Goal: Information Seeking & Learning: Learn about a topic

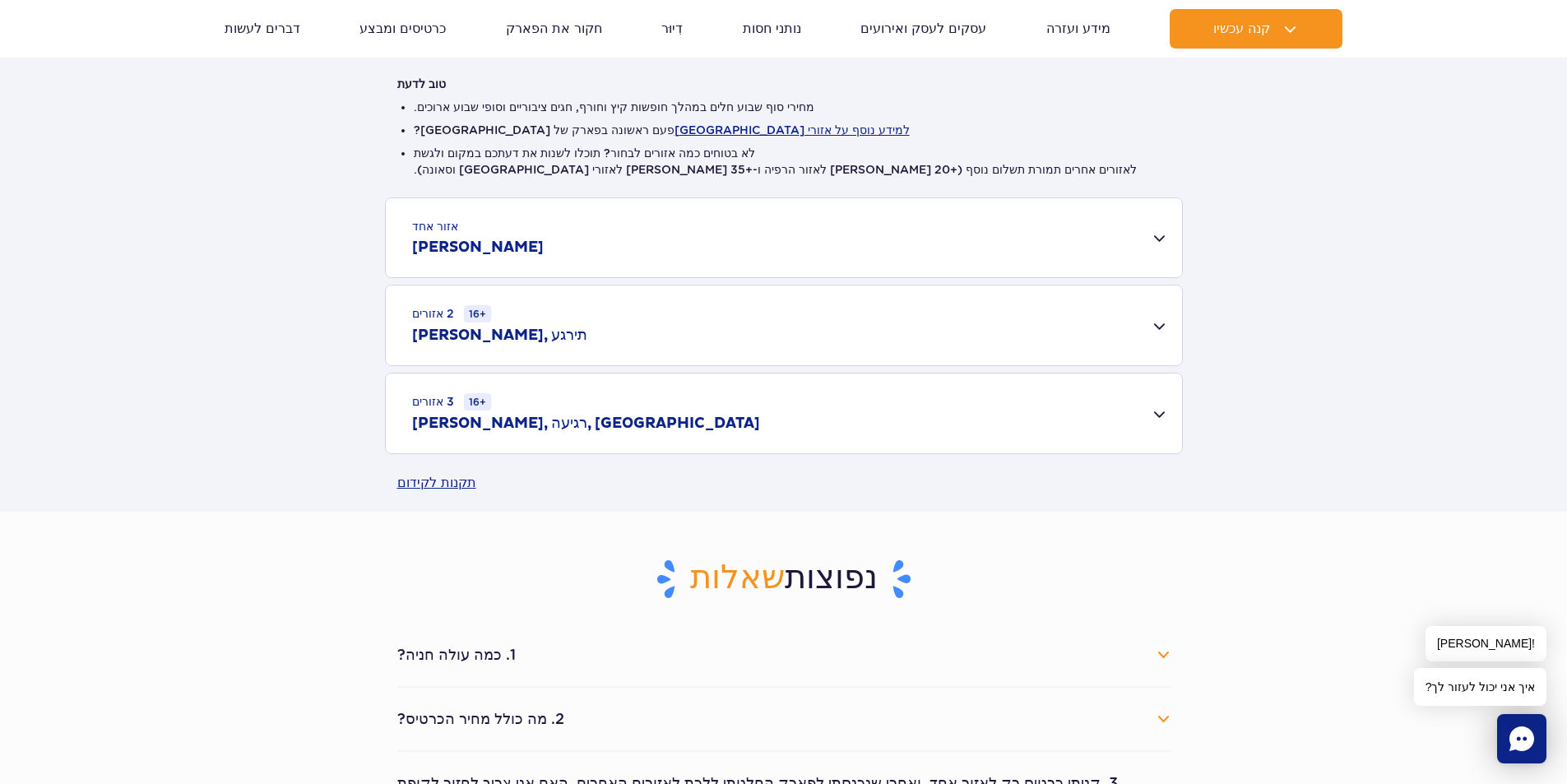
click at [1150, 237] on div "אזור אחד ג'מנגו" at bounding box center [784, 237] width 796 height 79
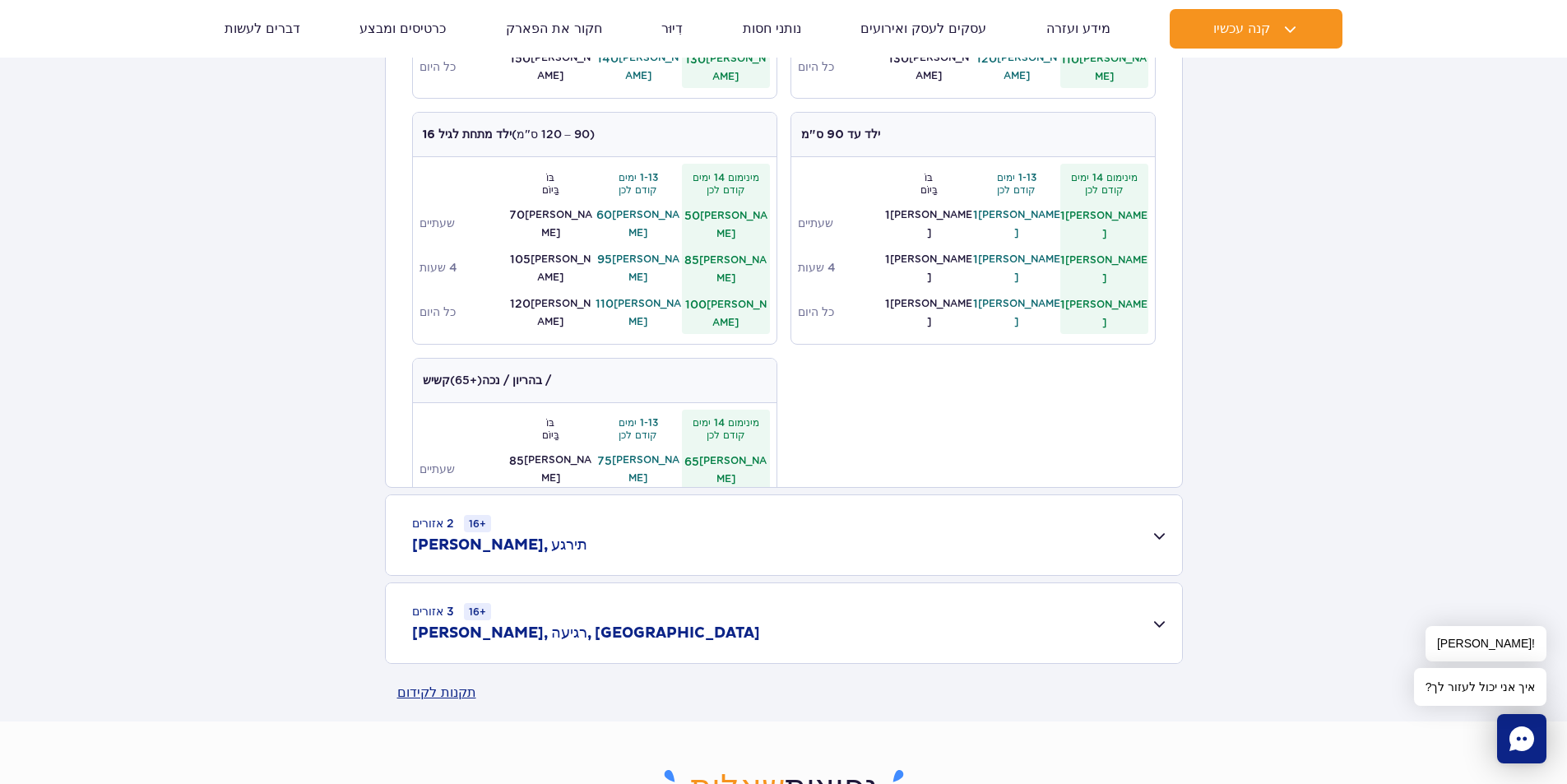
scroll to position [822, 0]
click at [1162, 542] on div "2 אזורים 16+ ג'מנגו, תירגע" at bounding box center [784, 534] width 796 height 80
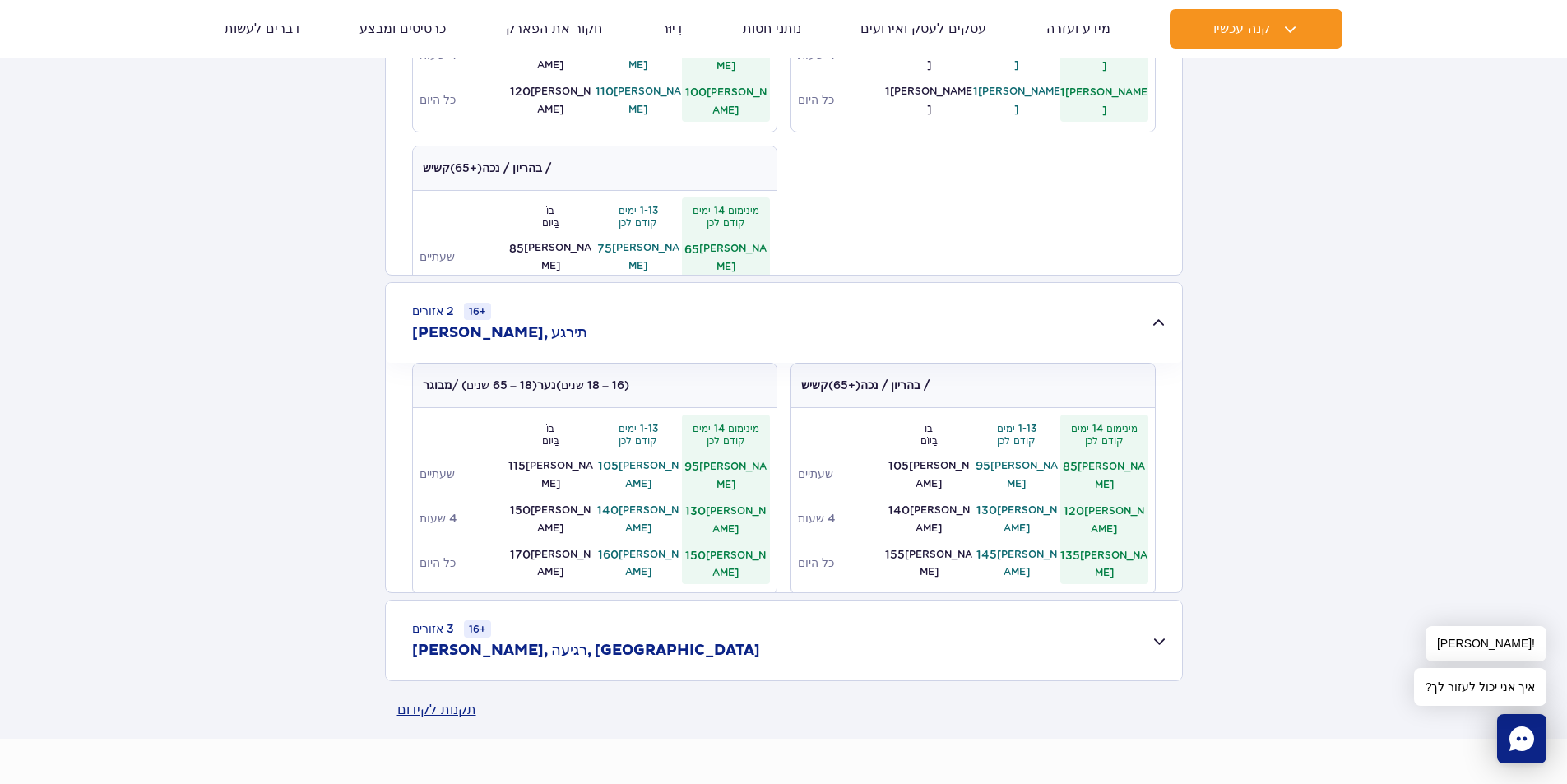
scroll to position [1069, 0]
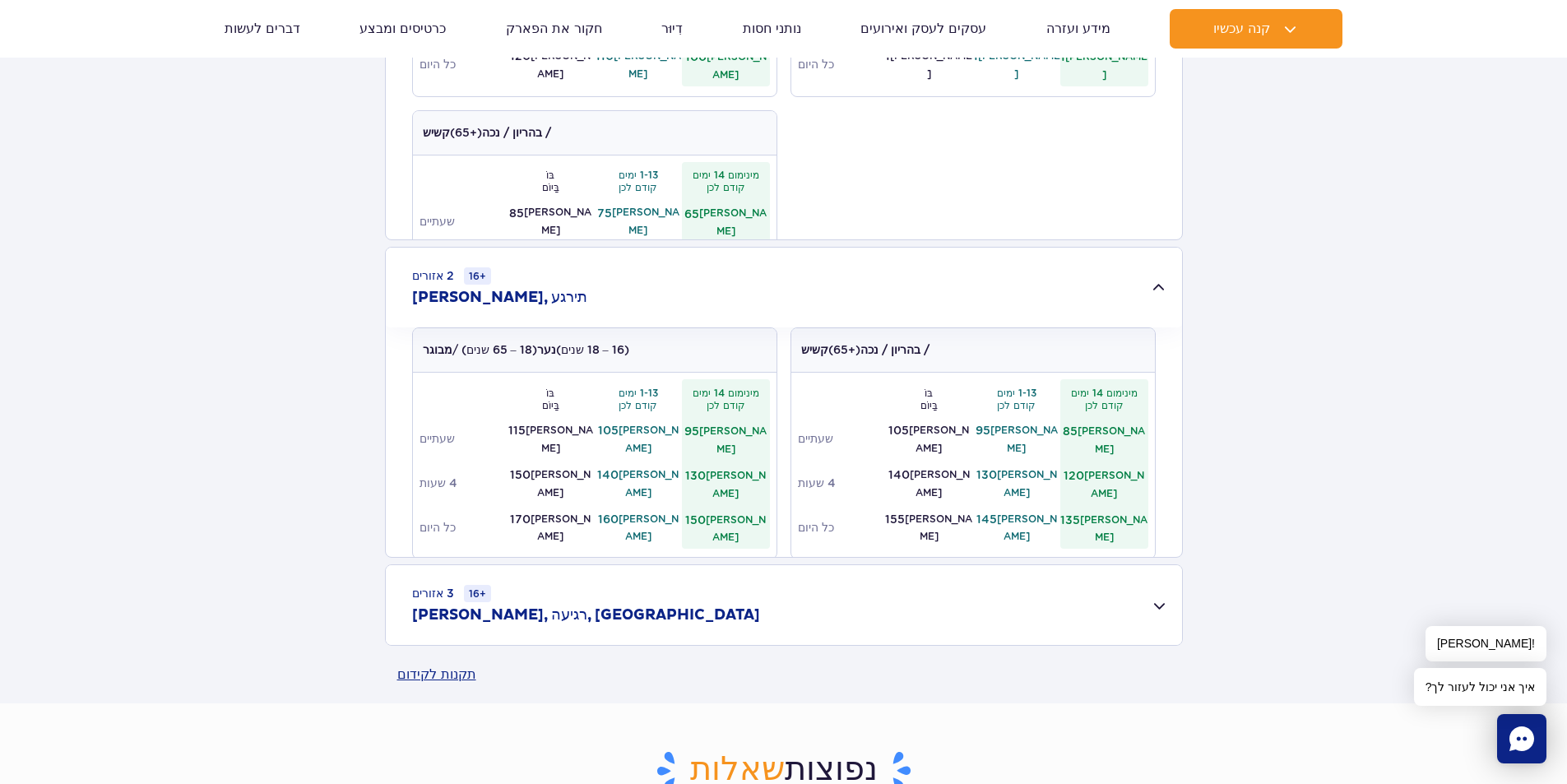
click at [1157, 599] on div "3 אזורים 16+ ג'מנגו, רגיעה, [GEOGRAPHIC_DATA]" at bounding box center [784, 605] width 796 height 80
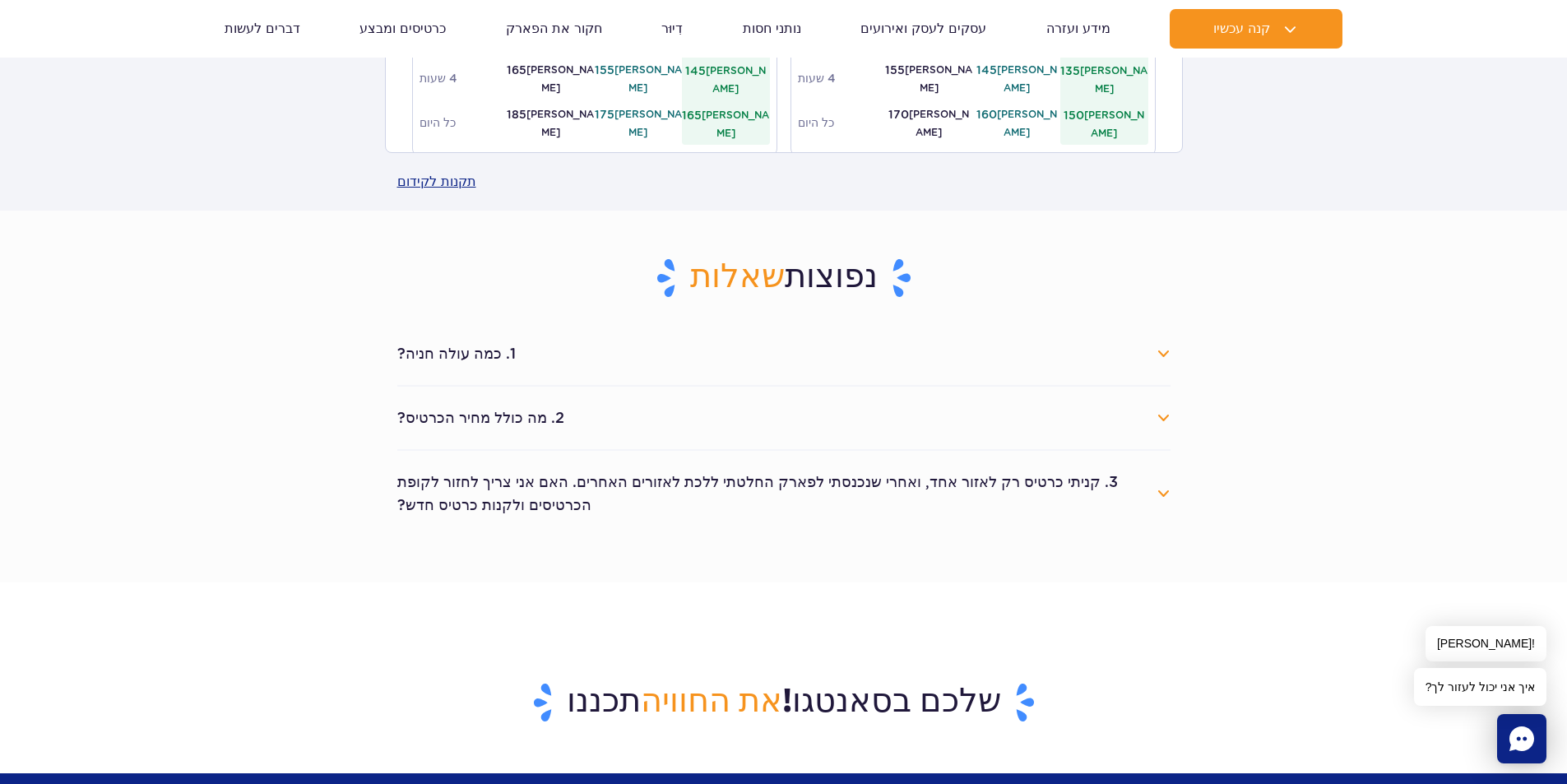
scroll to position [1891, 0]
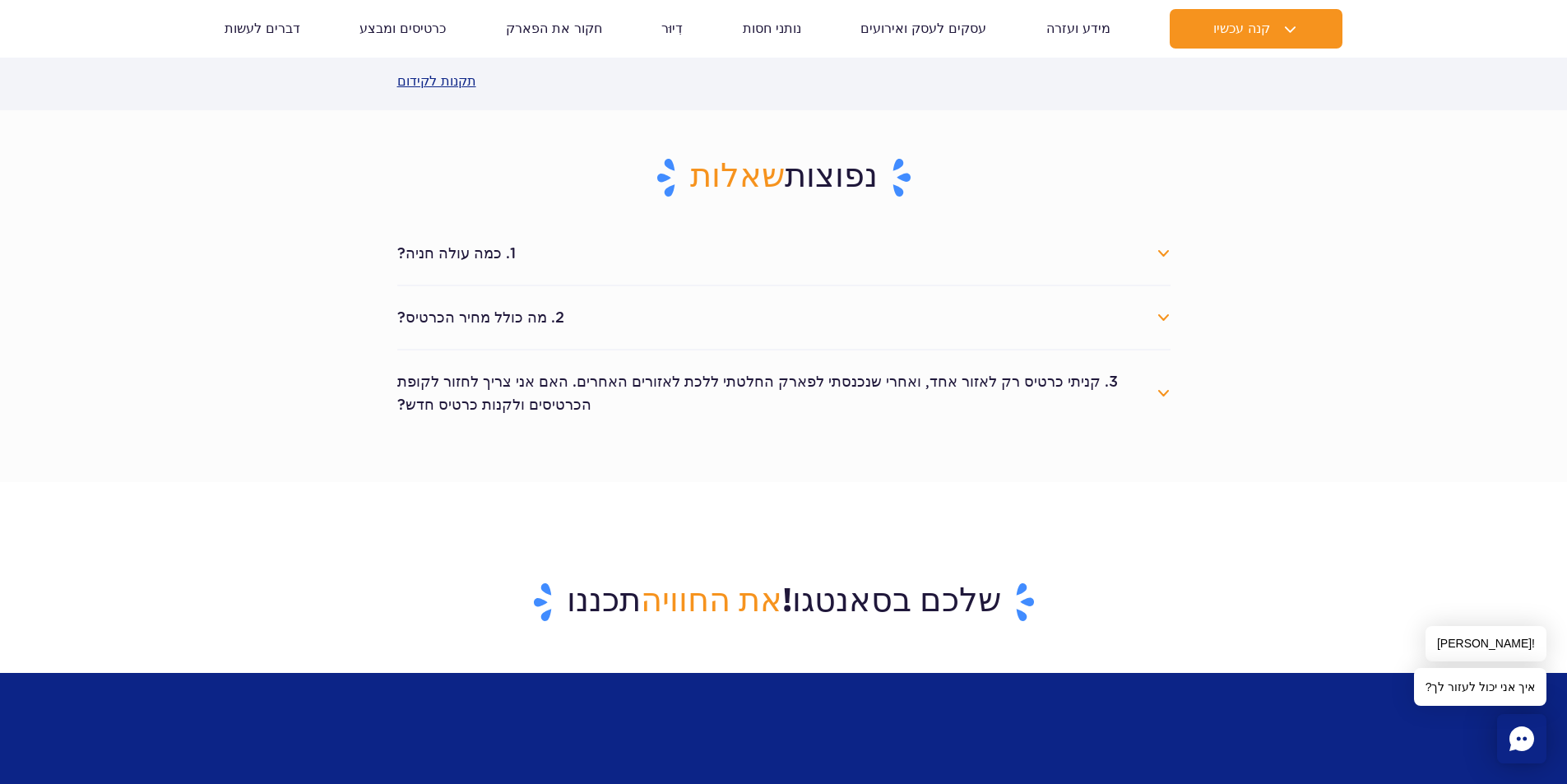
click at [808, 385] on font "3. קניתי כרטיס רק לאזור אחד, ואחרי שנכנסתי לפארק החלטתי ללכת לאזורים האחרים. הא…" at bounding box center [758, 392] width 720 height 40
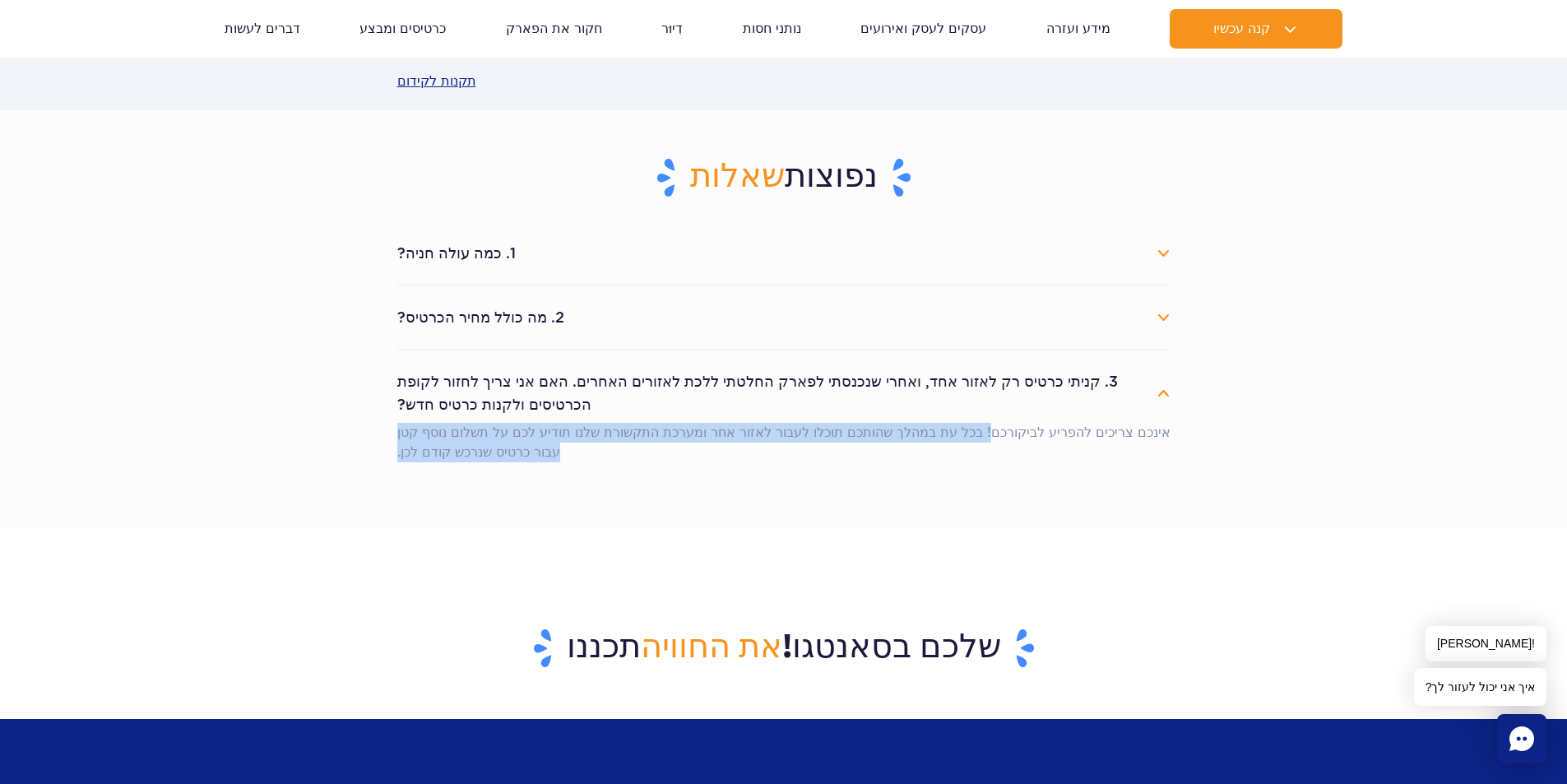
drag, startPoint x: 1001, startPoint y: 430, endPoint x: 627, endPoint y: 447, distance: 374.4
click at [627, 447] on p "אינכם צריכים להפריע לביקורכם! בכל עת במהלך שהותכם תוכלו לעבור לאזור אחר ומערכת …" at bounding box center [784, 442] width 773 height 39
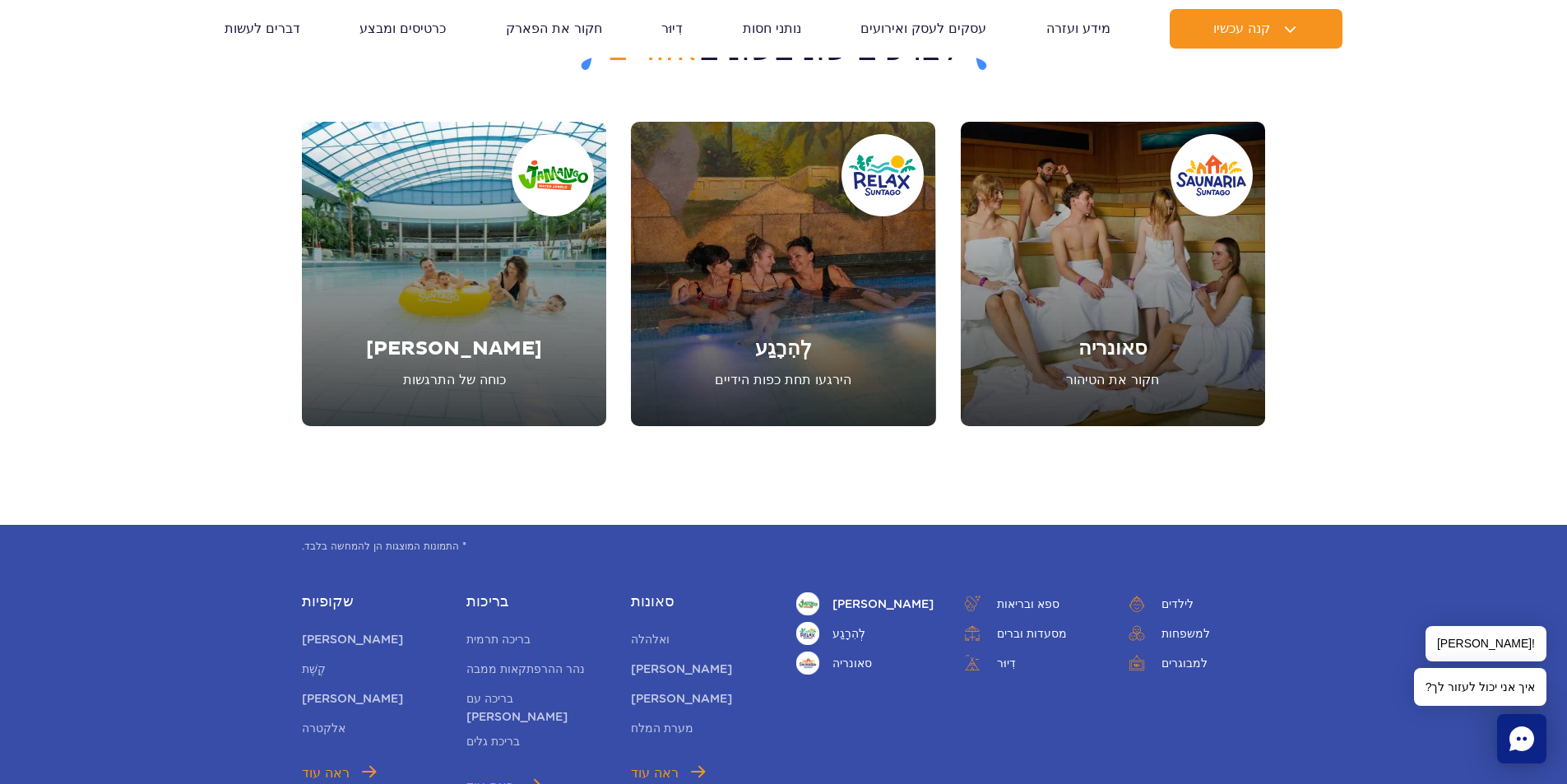
scroll to position [3125, 0]
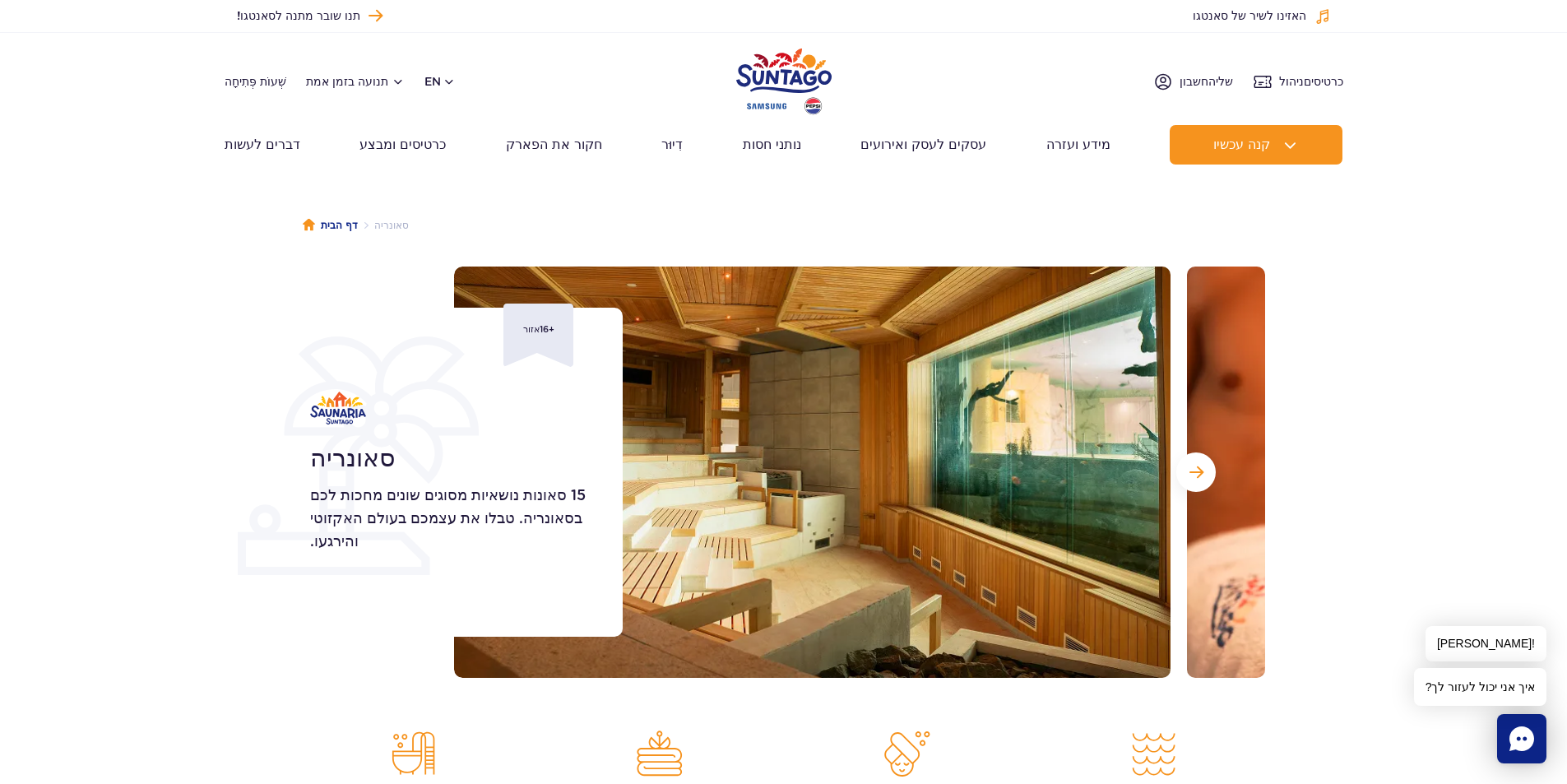
click at [1401, 334] on section "סאונריה 15 סאונות נושאיות מסוגים שונים מחכות לכם בסאונריה. טבלו את עצמכם בעולם …" at bounding box center [784, 472] width 1567 height 411
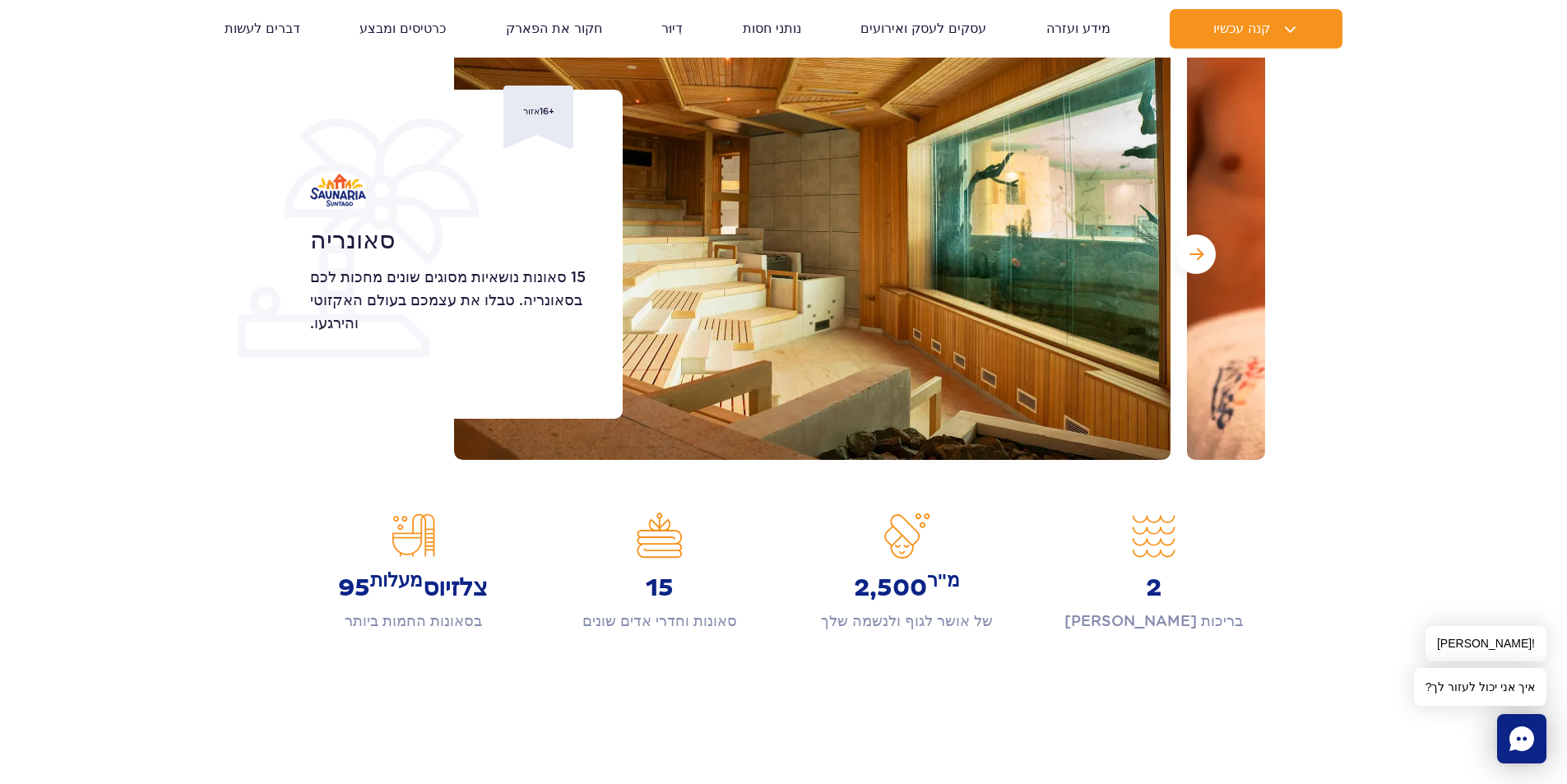
scroll to position [247, 0]
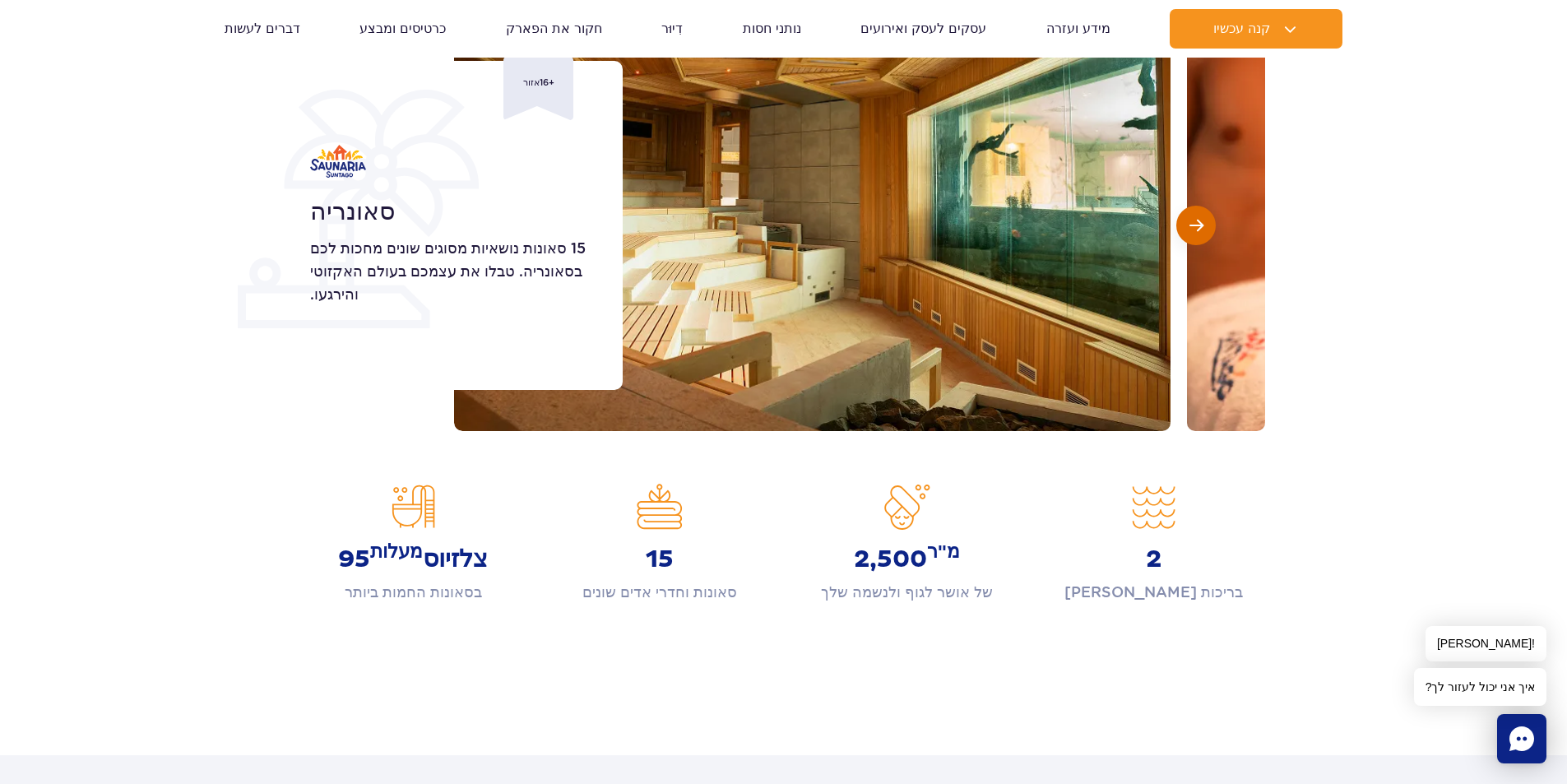
click at [1210, 231] on button "השקופית הבאה" at bounding box center [1197, 225] width 39 height 39
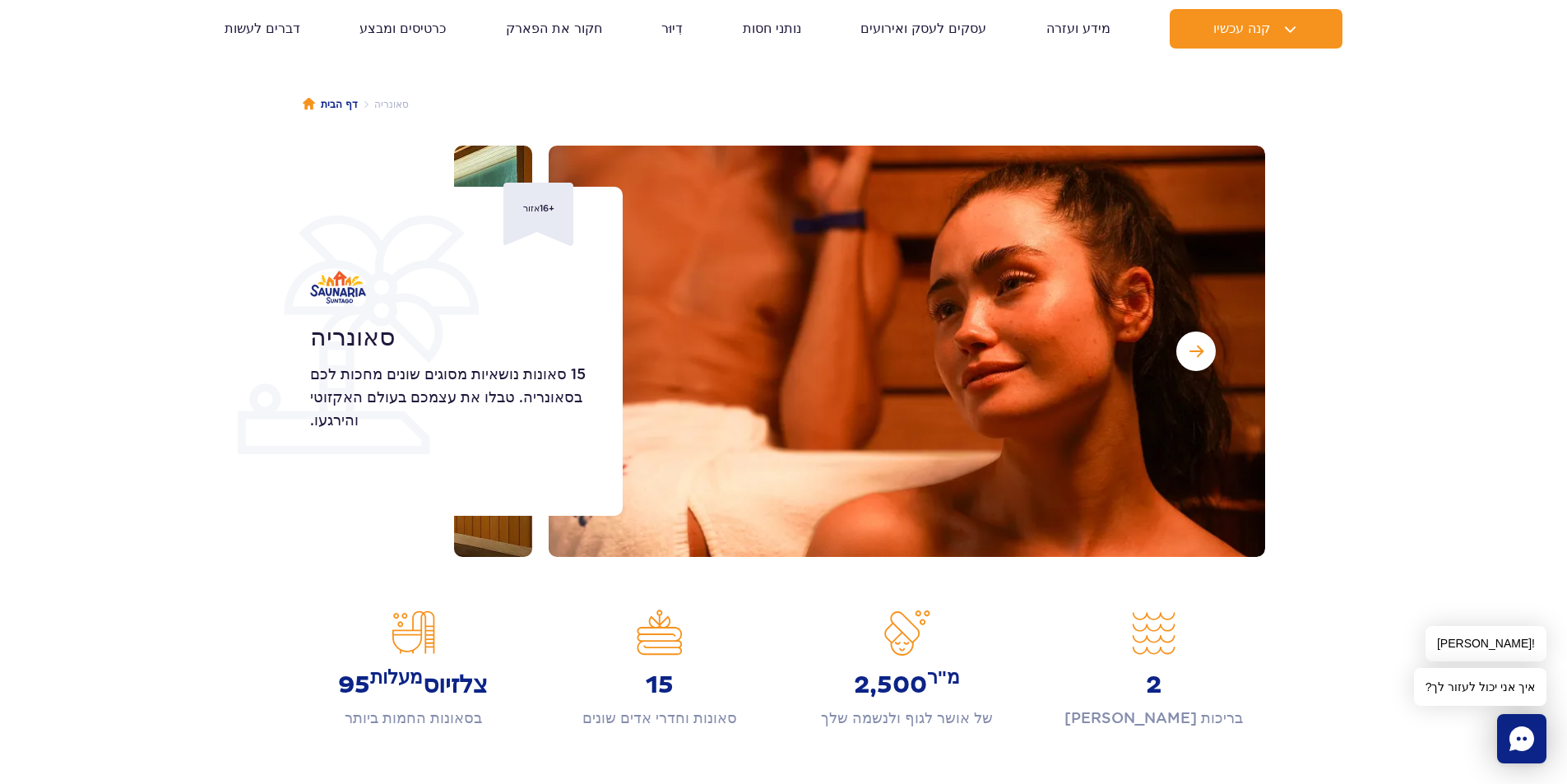
scroll to position [82, 0]
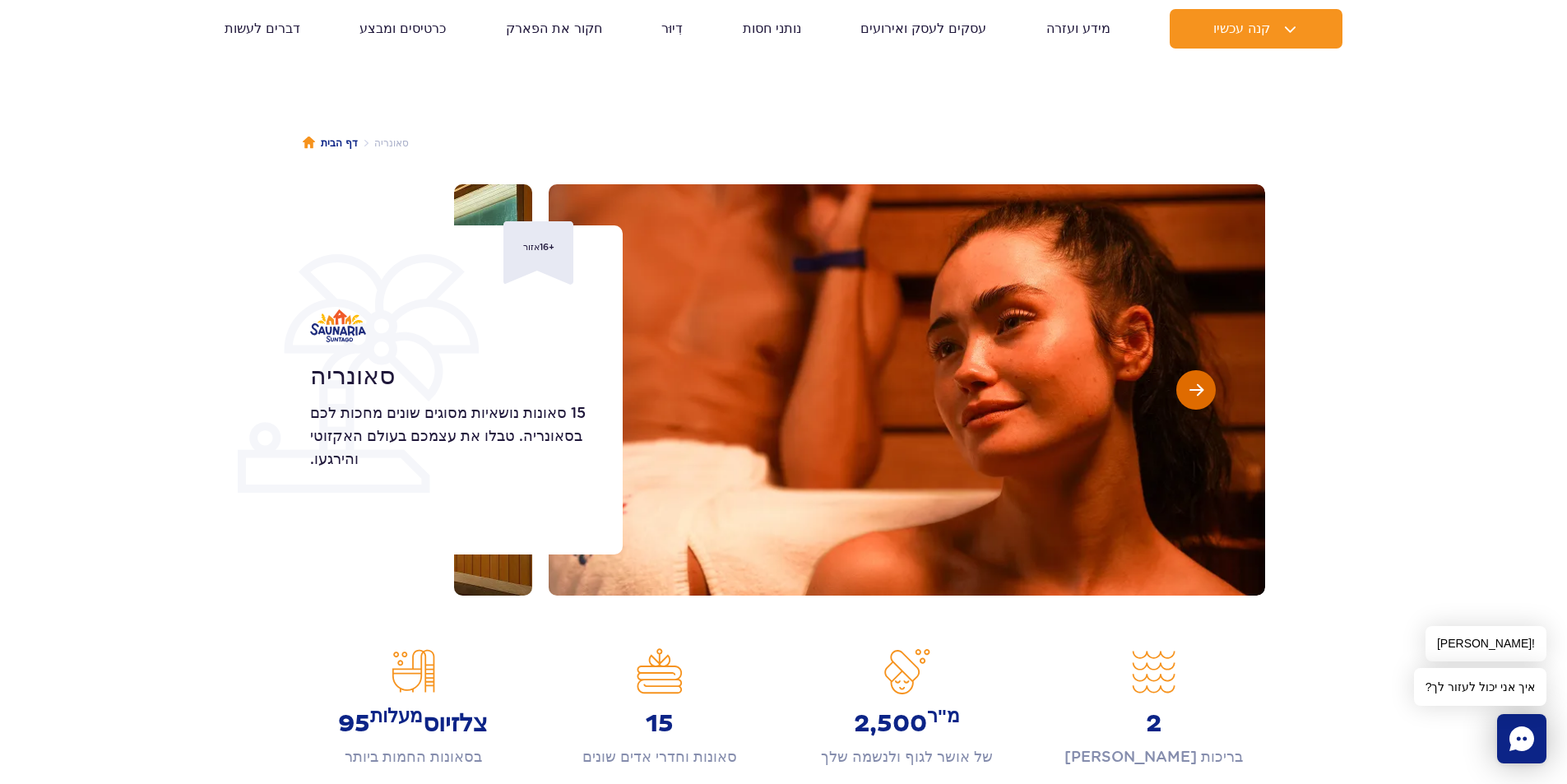
click at [1207, 380] on button "השקופית הבאה" at bounding box center [1197, 390] width 39 height 39
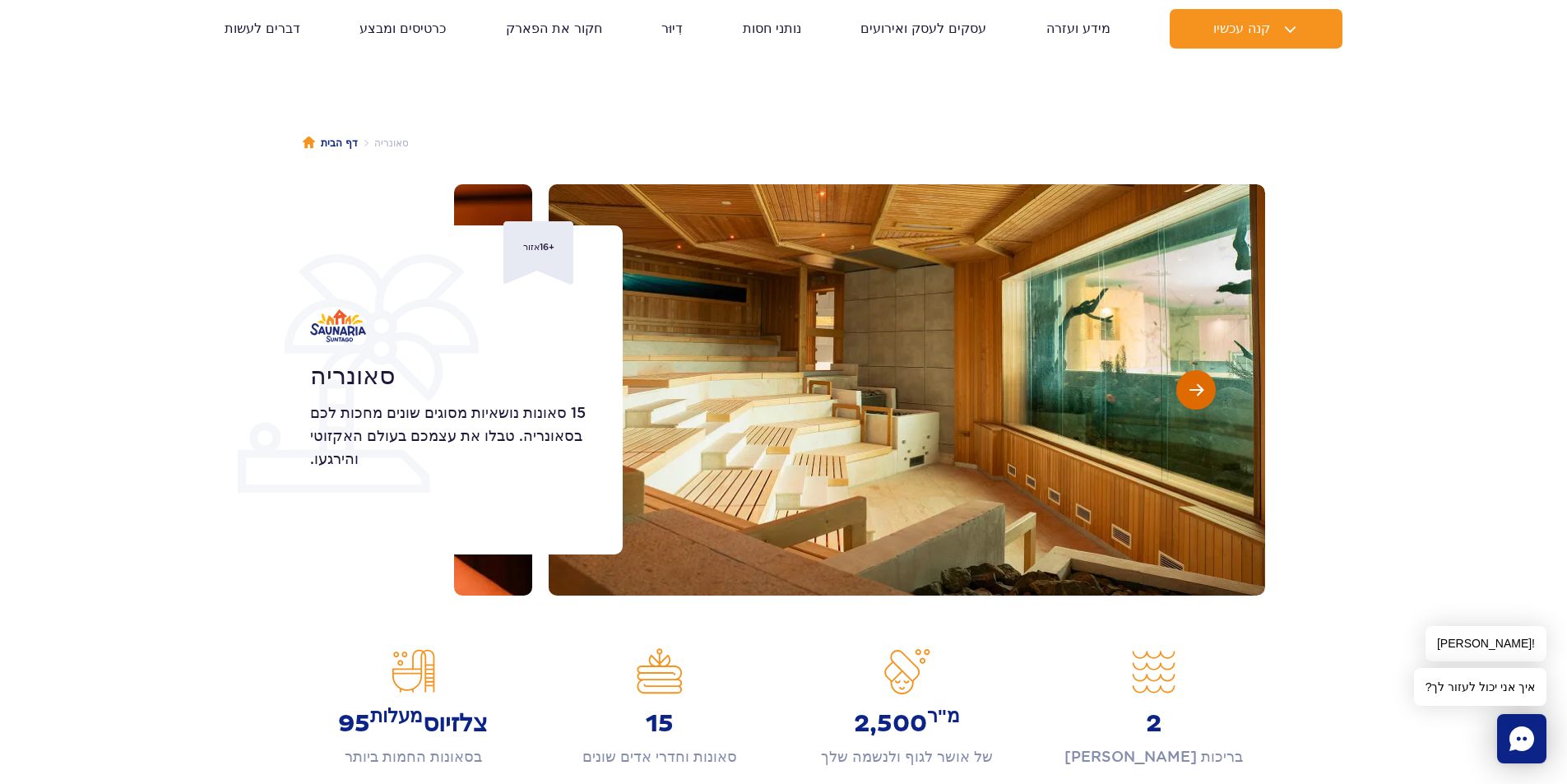
click at [1207, 380] on button "השקופית הבאה" at bounding box center [1197, 390] width 39 height 39
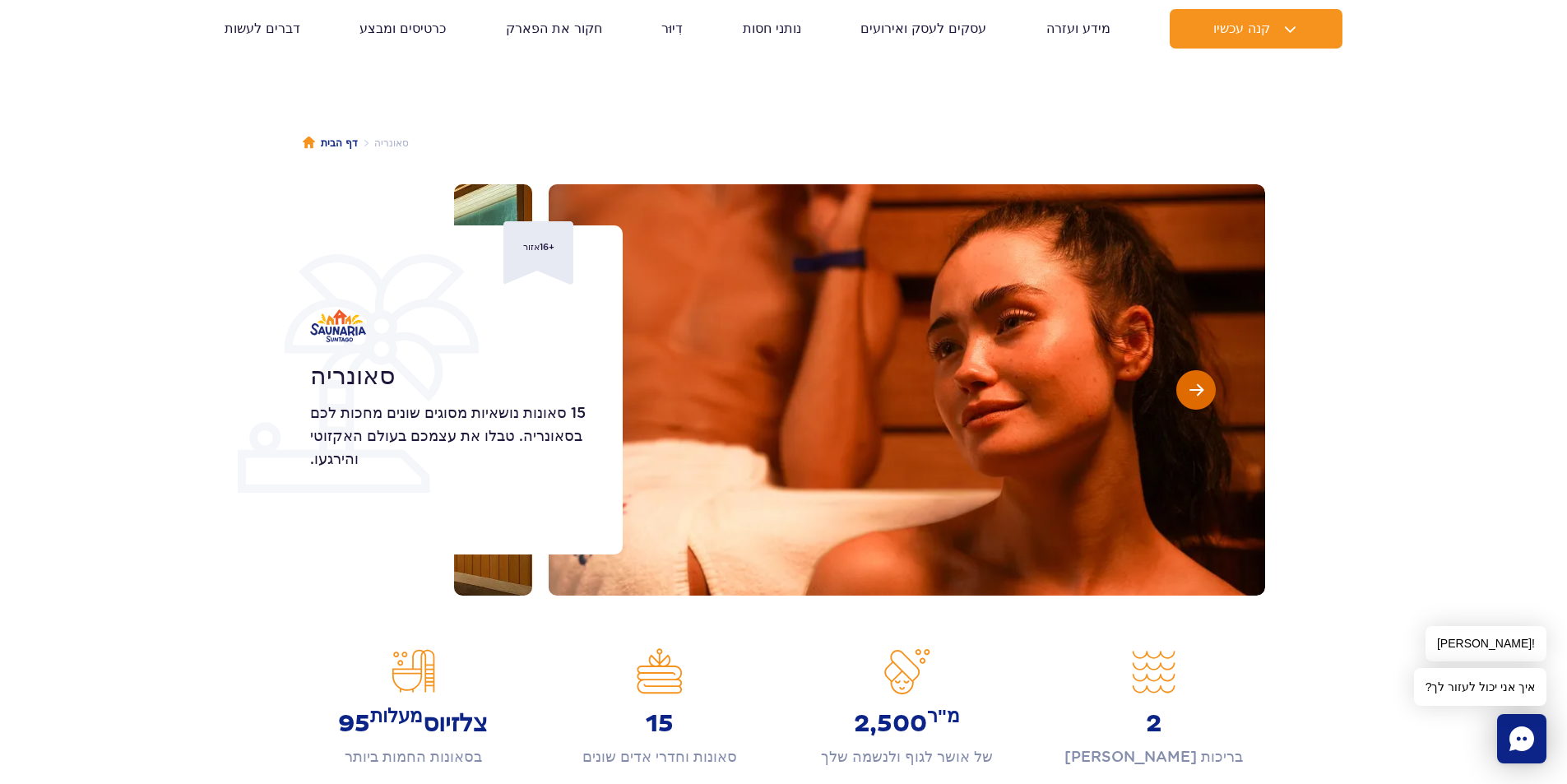
click at [1207, 380] on button "השקופית הבאה" at bounding box center [1197, 390] width 39 height 39
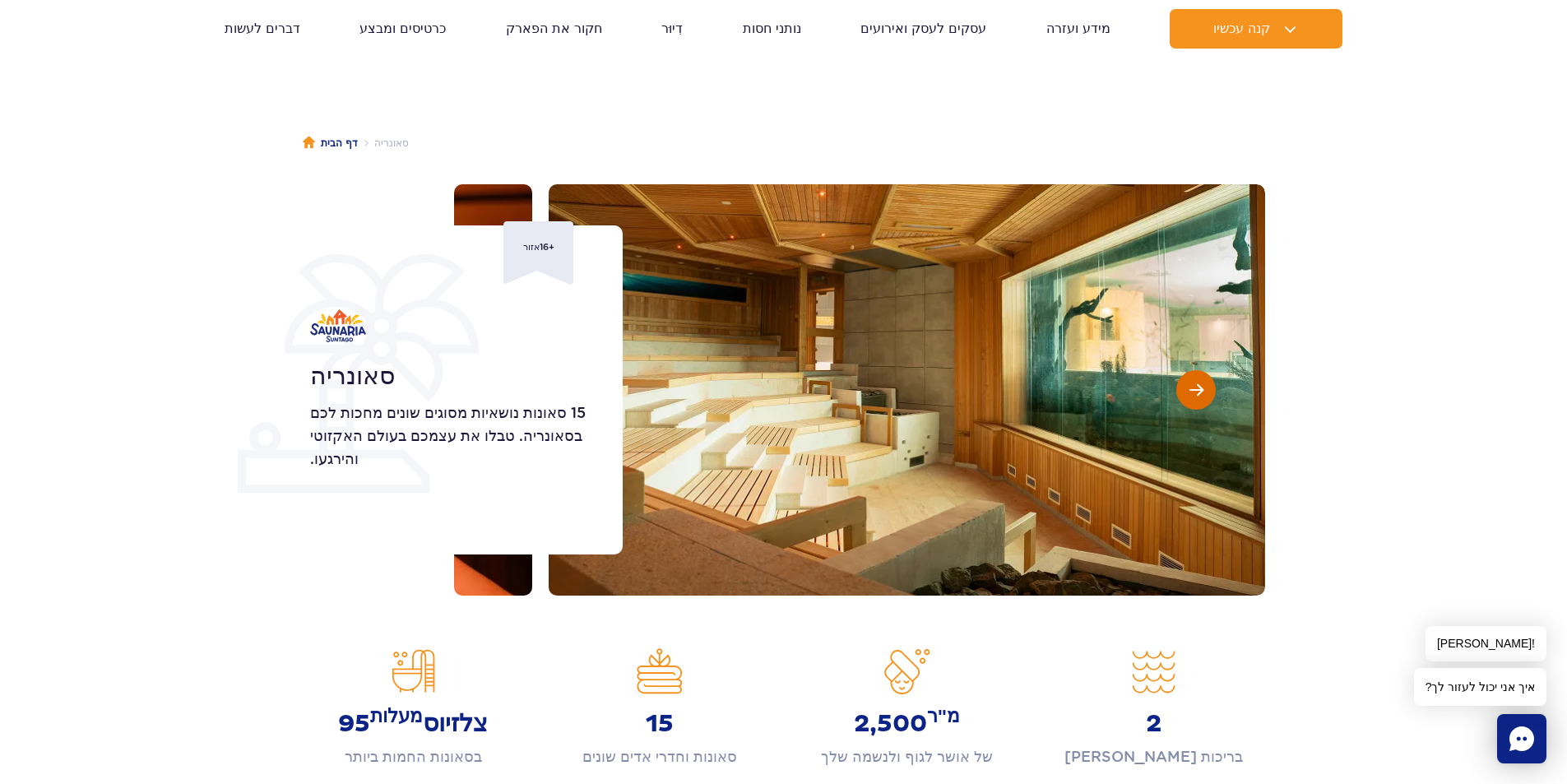
click at [1207, 380] on button "השקופית הבאה" at bounding box center [1197, 390] width 39 height 39
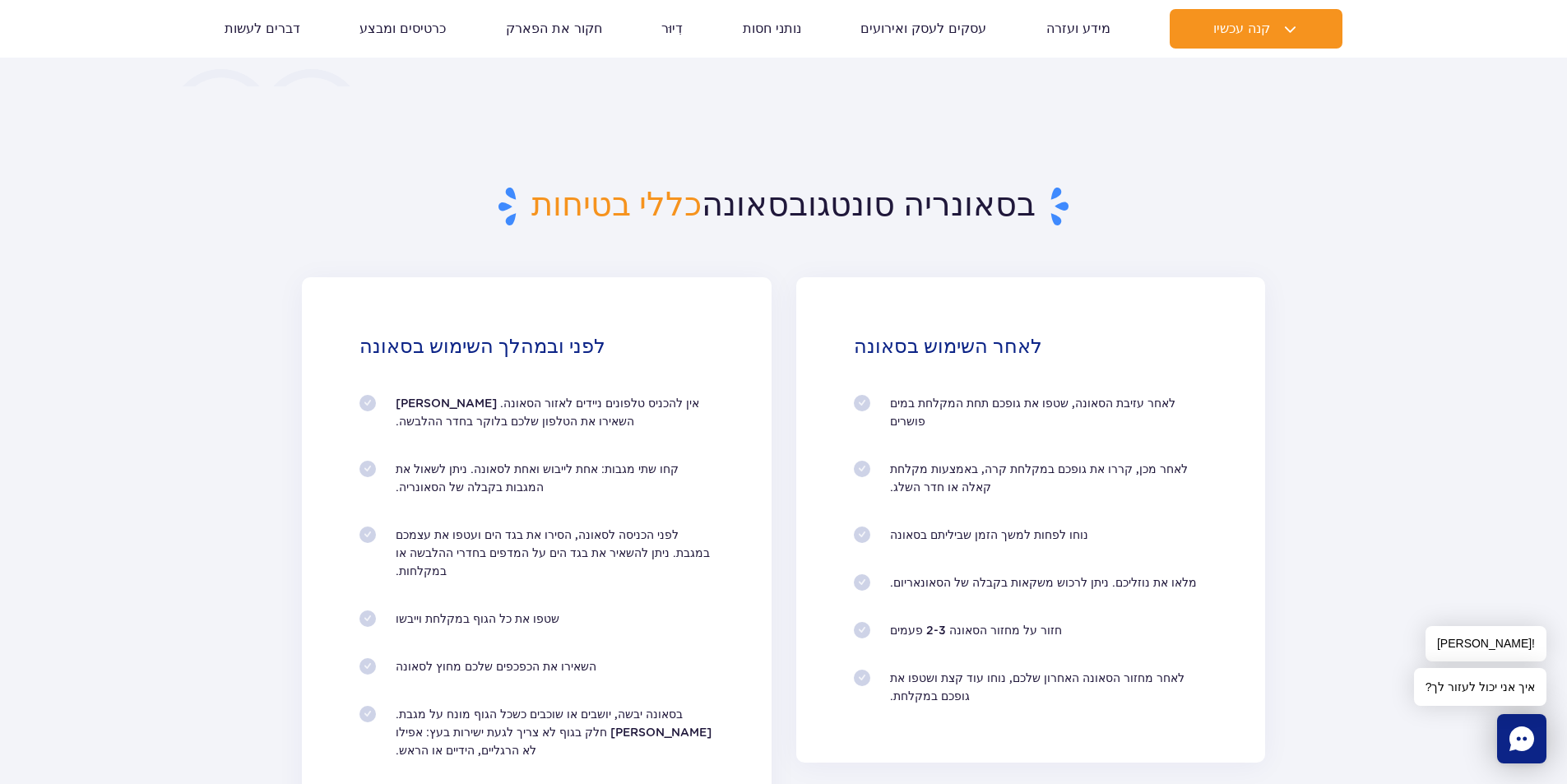
scroll to position [1480, 0]
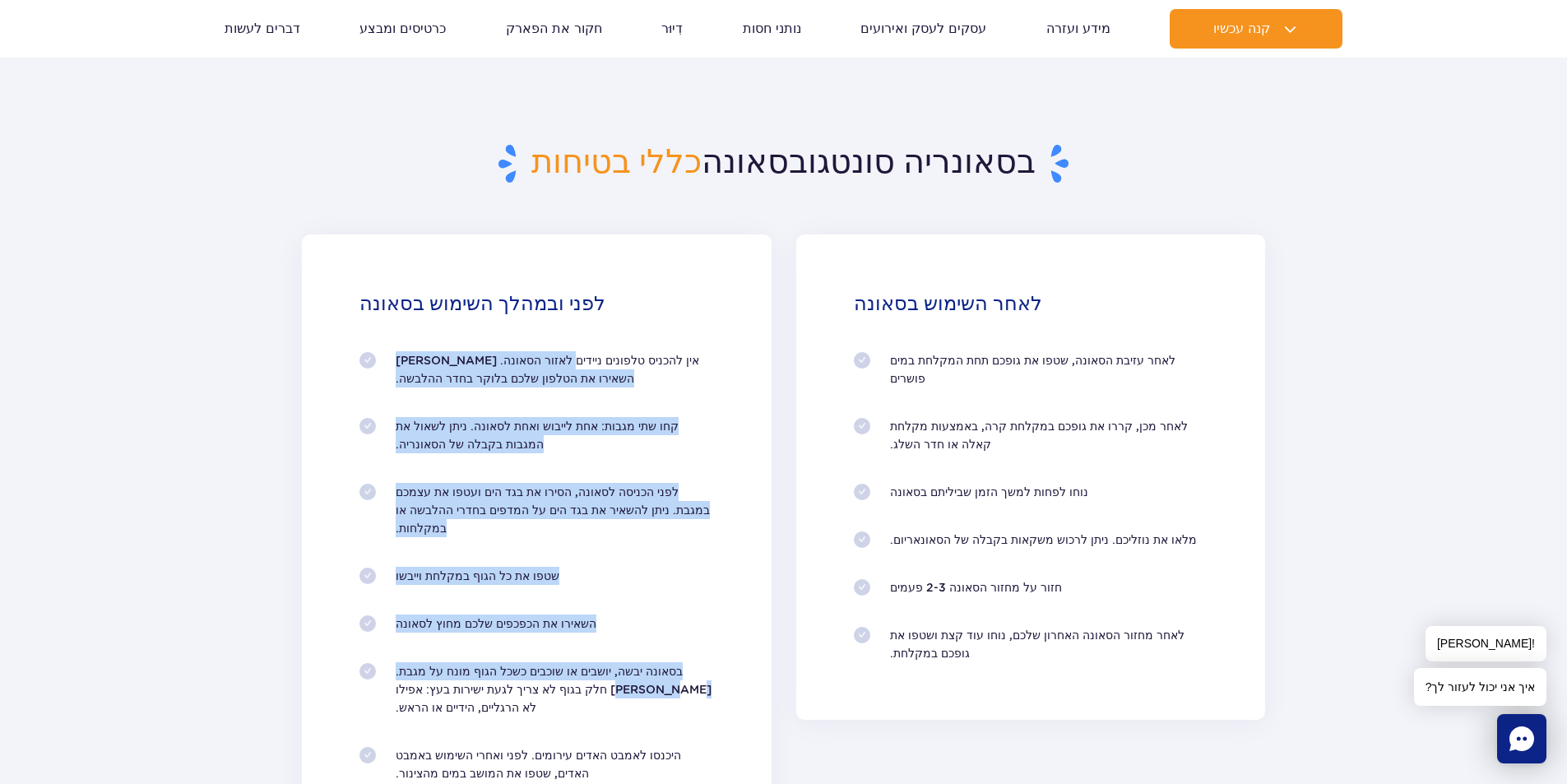
drag, startPoint x: 608, startPoint y: 359, endPoint x: 422, endPoint y: 627, distance: 326.2
click at [422, 627] on ol "אין להכניס טלפונים ניידים לאזור הסאונה. אנא השאירו את הטלפון שלכם בלוקר בחדר הה…" at bounding box center [536, 566] width 354 height 431
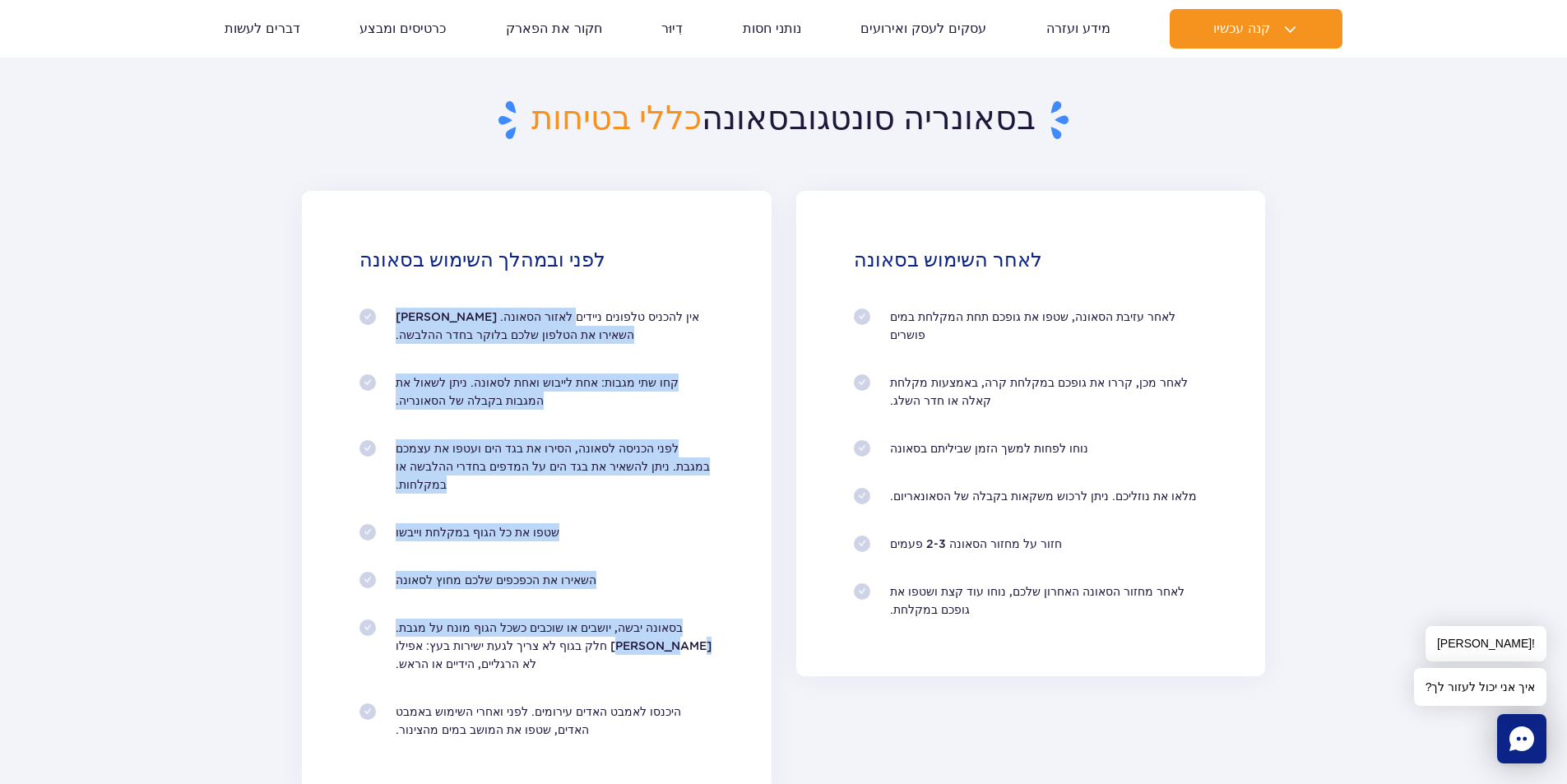
scroll to position [1563, 0]
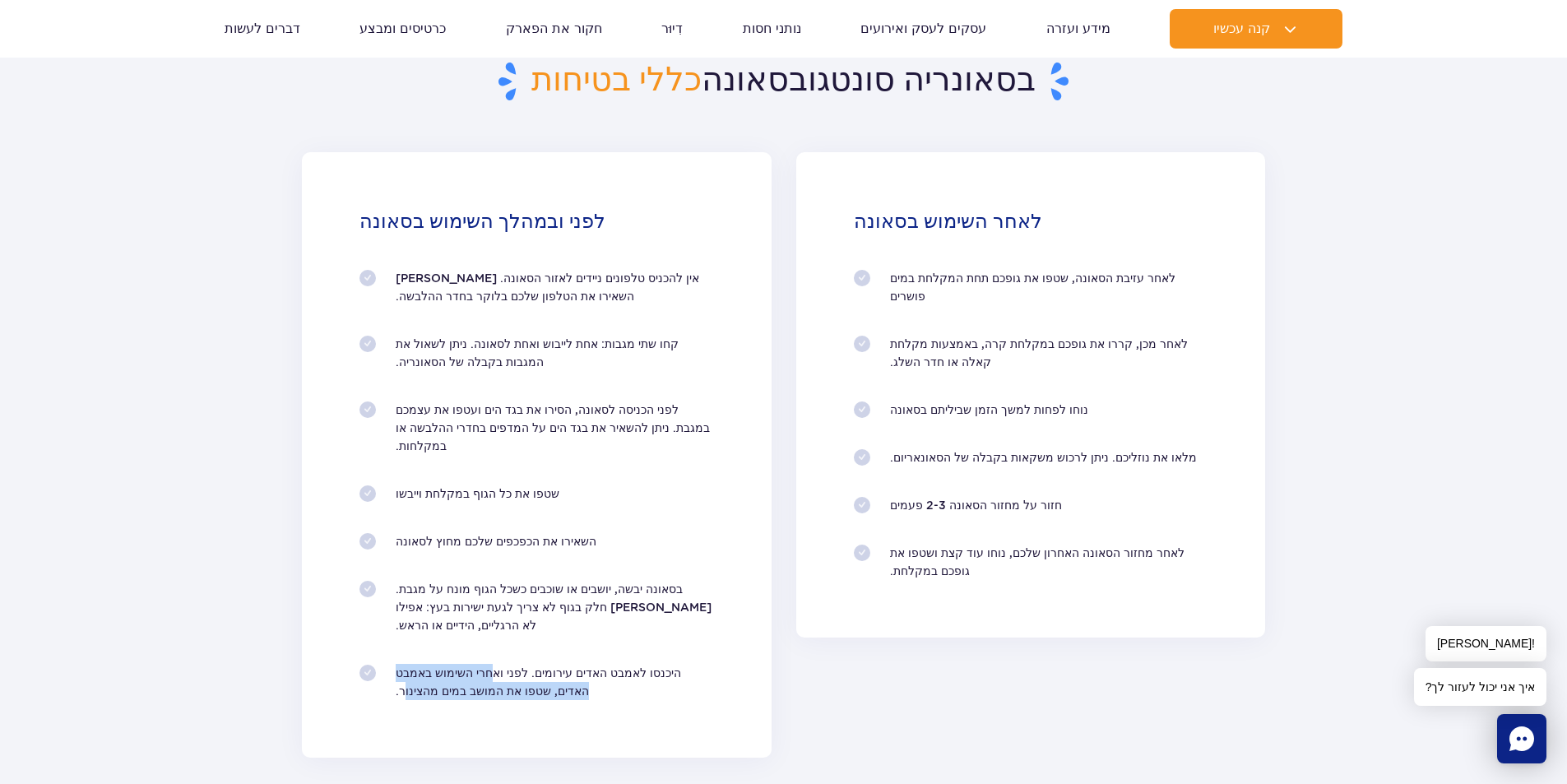
drag, startPoint x: 543, startPoint y: 641, endPoint x: 405, endPoint y: 651, distance: 138.4
click at [405, 666] on font "היכנסו לאמבט האדים עירומים. לפני ואחרי השימוש באמבט האדים, שטפו את המושב במים מ…" at bounding box center [539, 682] width 286 height 32
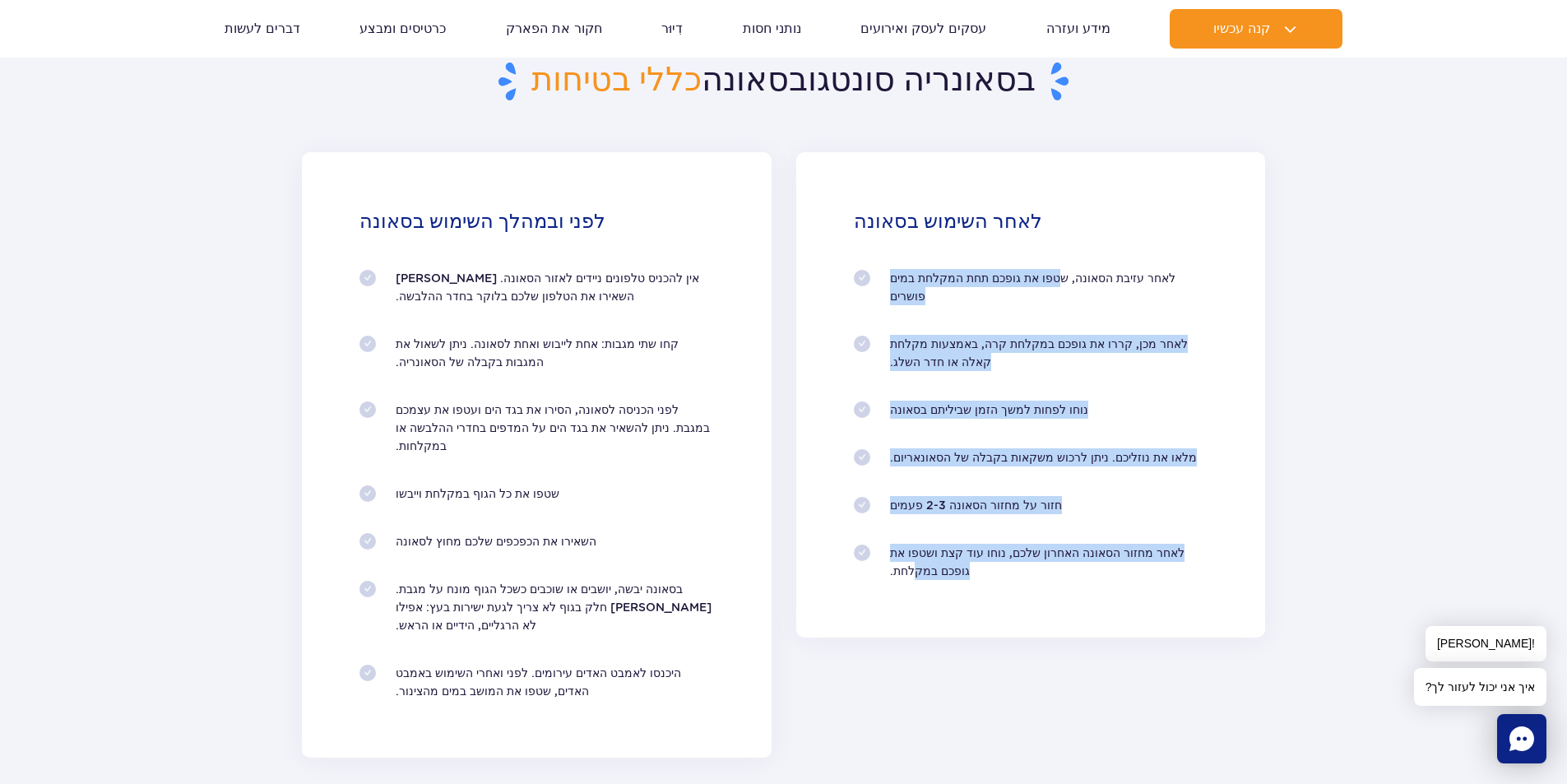
drag, startPoint x: 1057, startPoint y: 272, endPoint x: 907, endPoint y: 514, distance: 284.7
click at [907, 514] on ol "לאחר עזיבת הסאונה, שטפו את גופכם תחת המקלחת במים פושרים לאחר מכן, קררו את גופכם…" at bounding box center [1031, 424] width 354 height 311
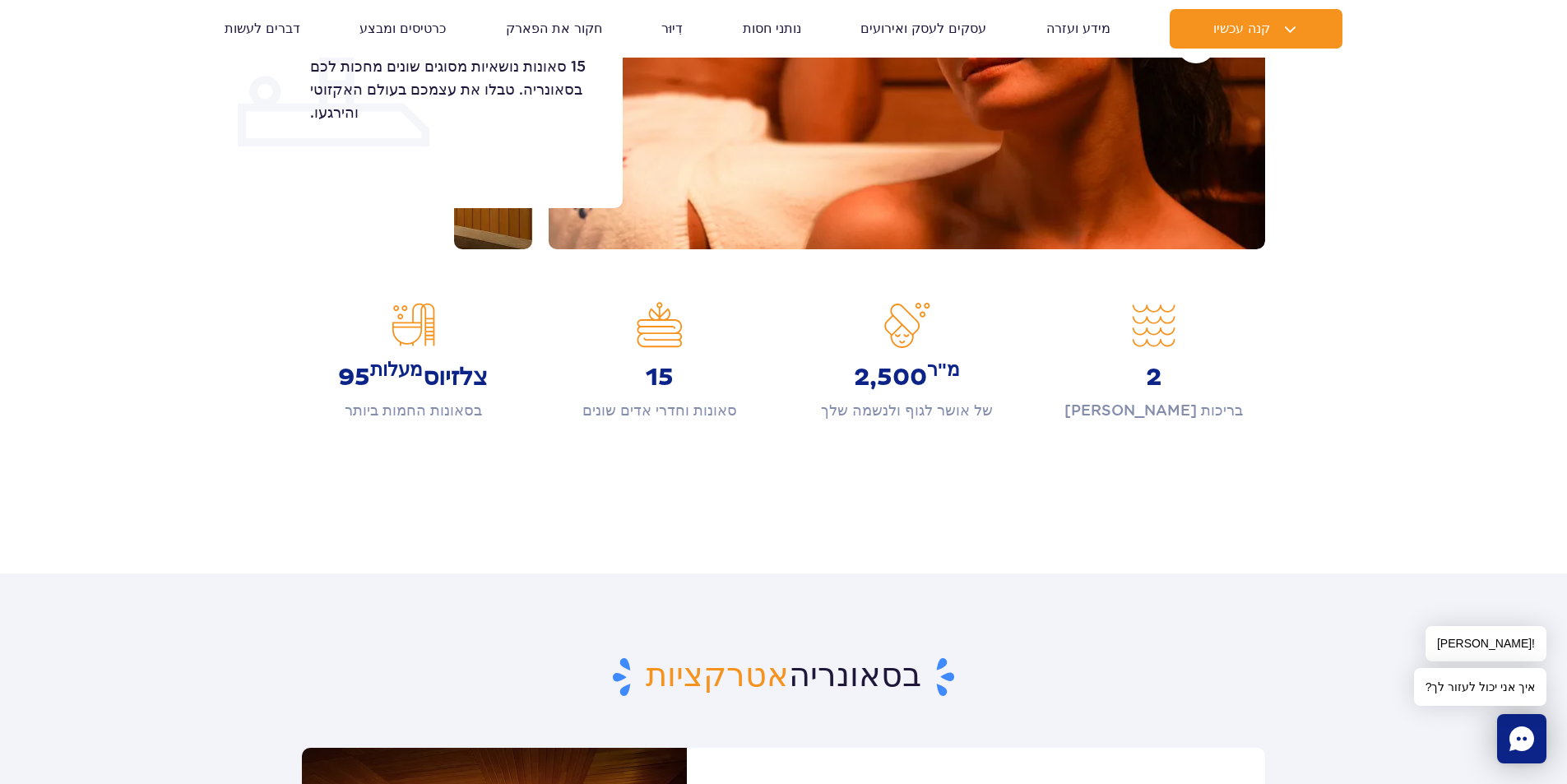
scroll to position [411, 0]
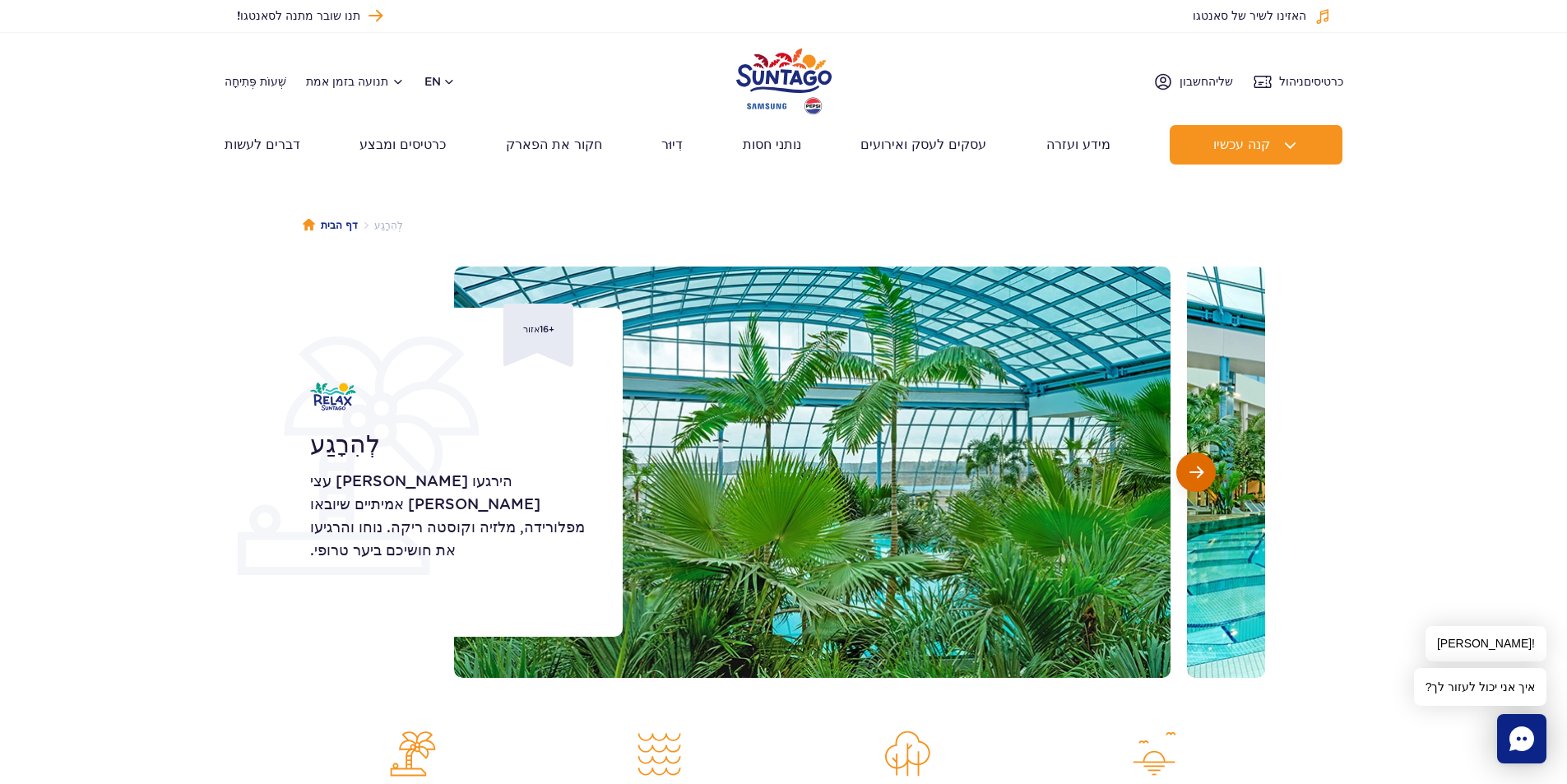
click at [1191, 480] on button "השקופית הבאה" at bounding box center [1197, 472] width 39 height 39
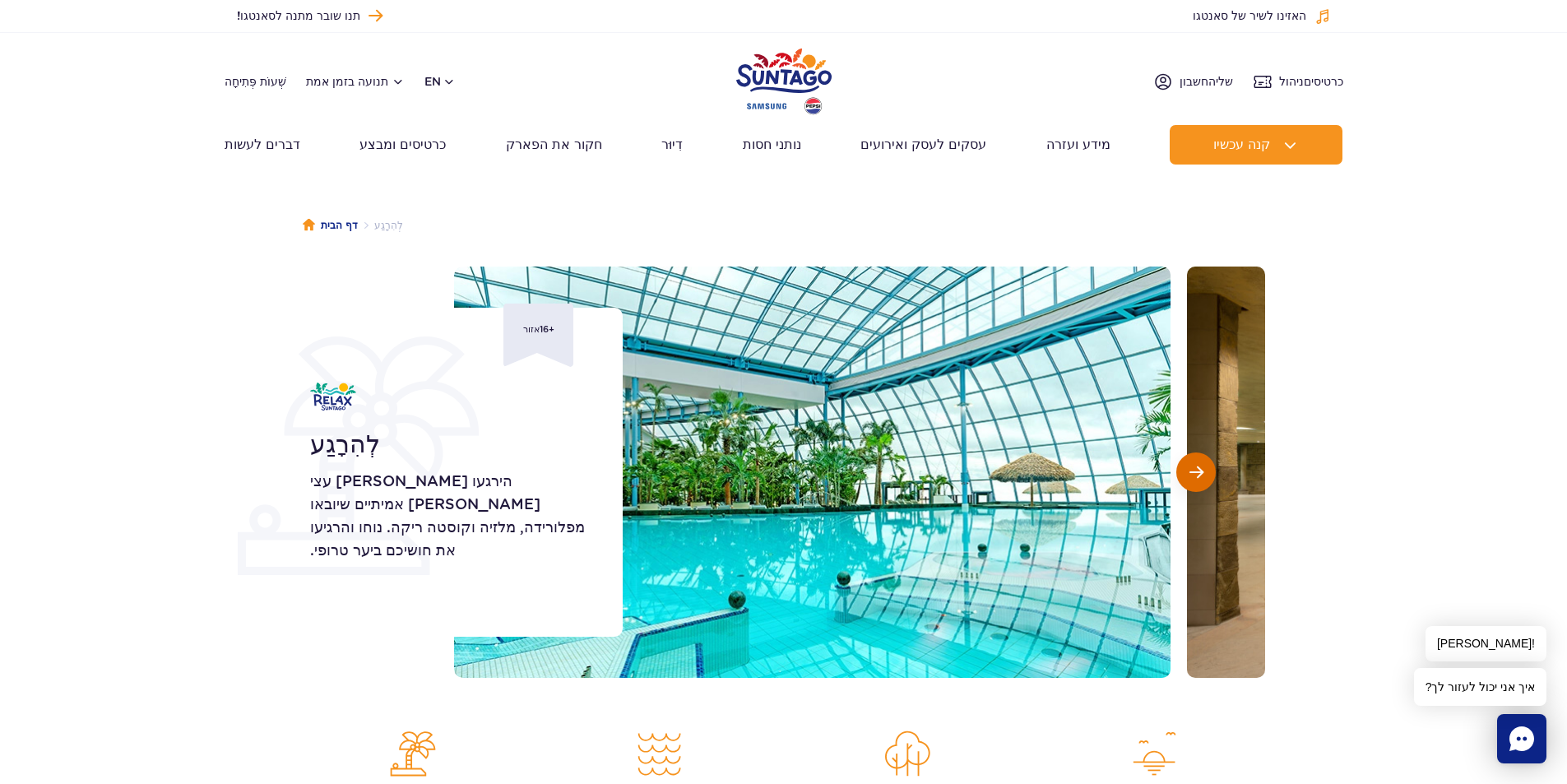
click at [1191, 479] on span "השקופית הבאה" at bounding box center [1197, 472] width 14 height 15
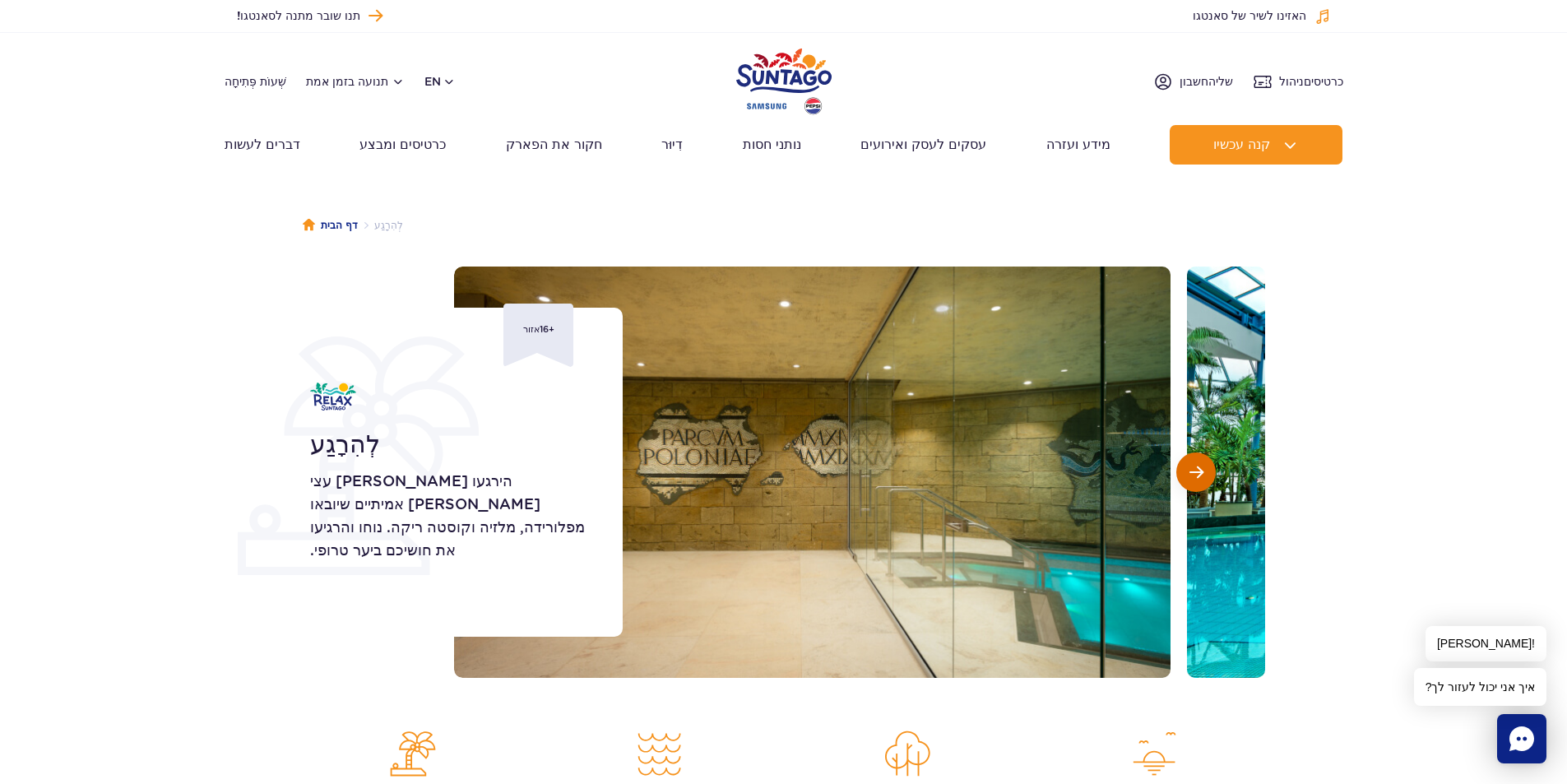
click at [1191, 479] on span "השקופית הבאה" at bounding box center [1197, 472] width 14 height 15
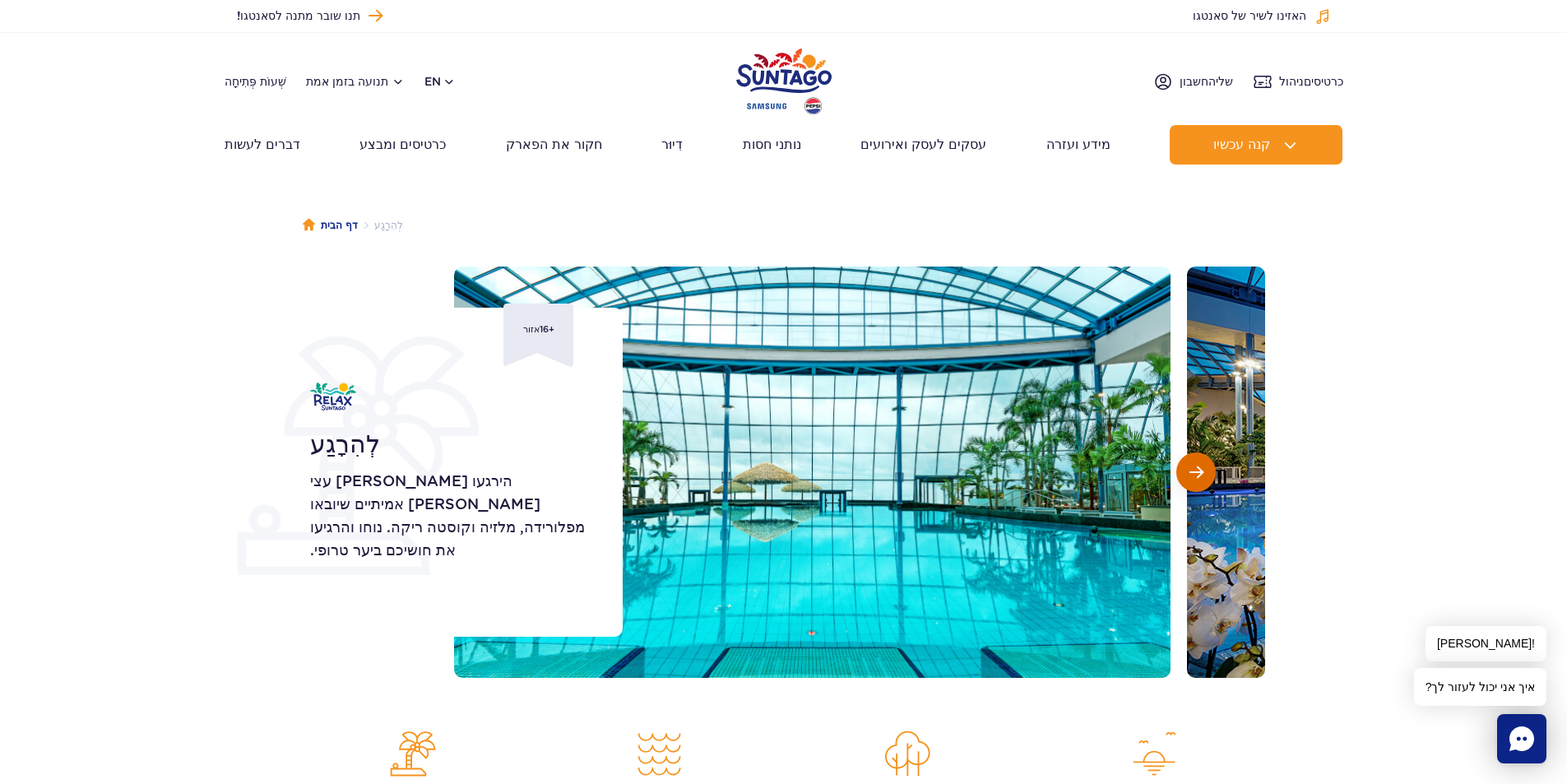
click at [1191, 479] on span "השקופית הבאה" at bounding box center [1197, 472] width 14 height 15
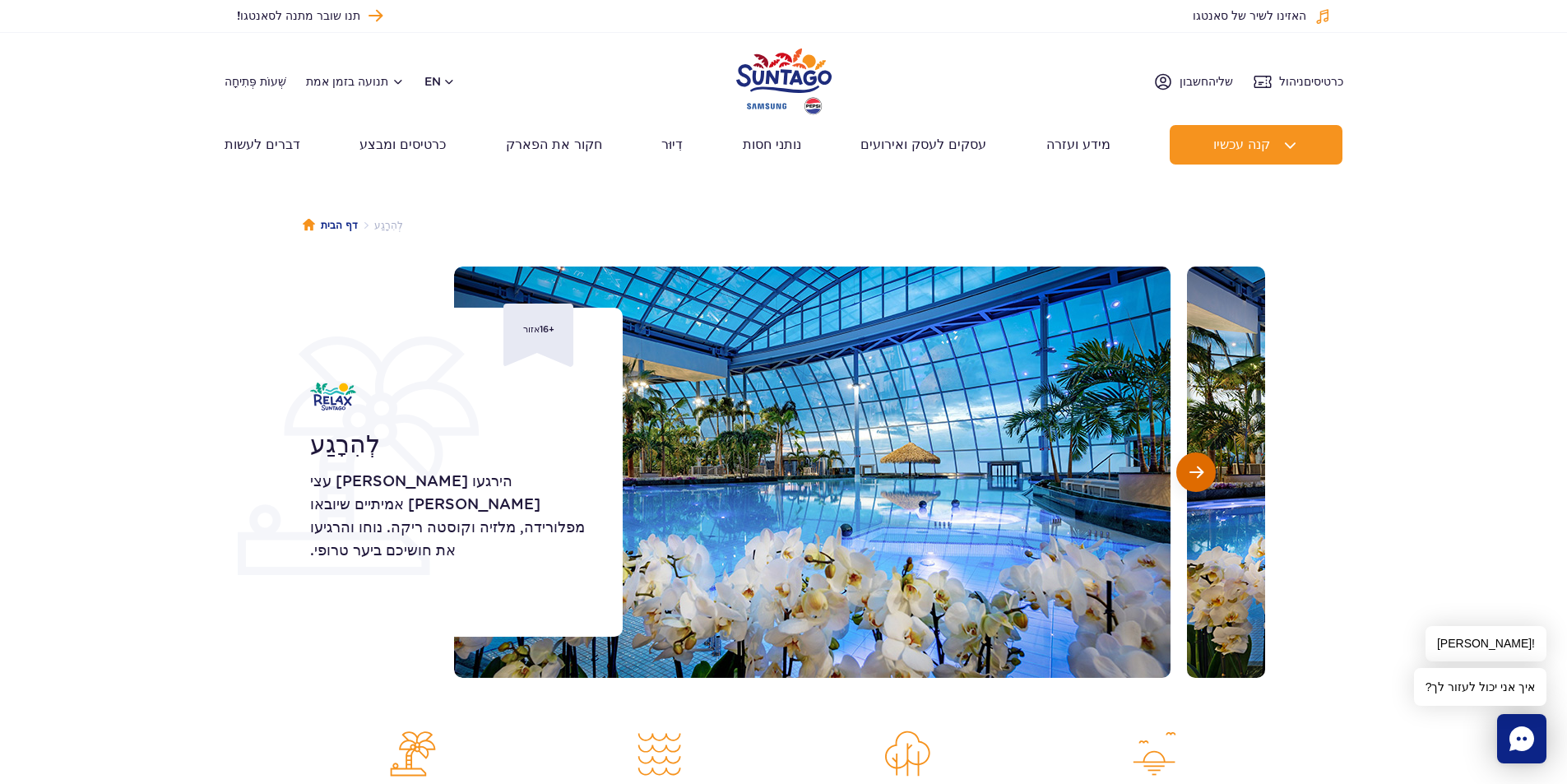
click at [1191, 479] on span "השקופית הבאה" at bounding box center [1197, 472] width 14 height 15
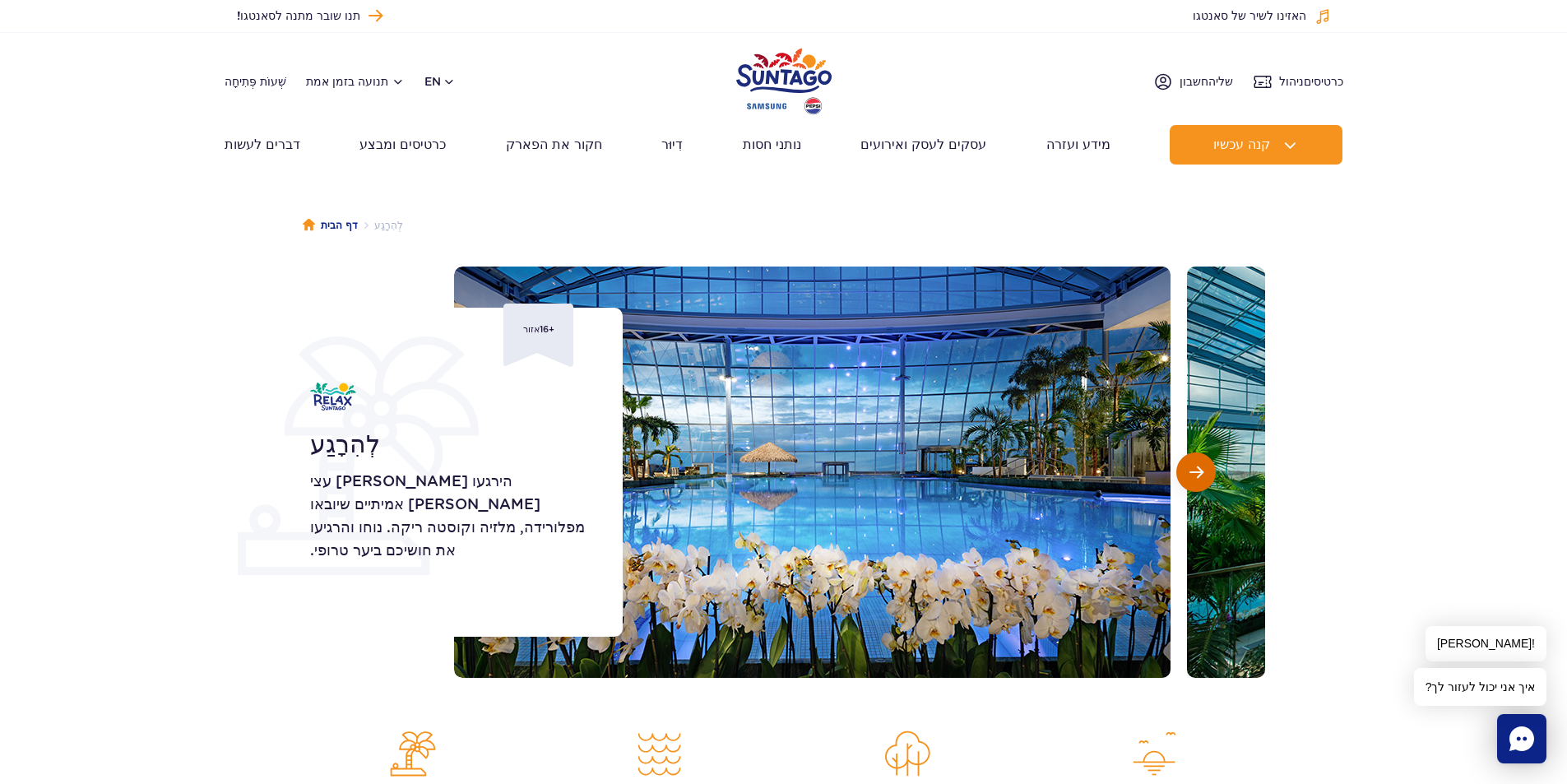
click at [1191, 479] on span "השקופית הבאה" at bounding box center [1197, 472] width 14 height 15
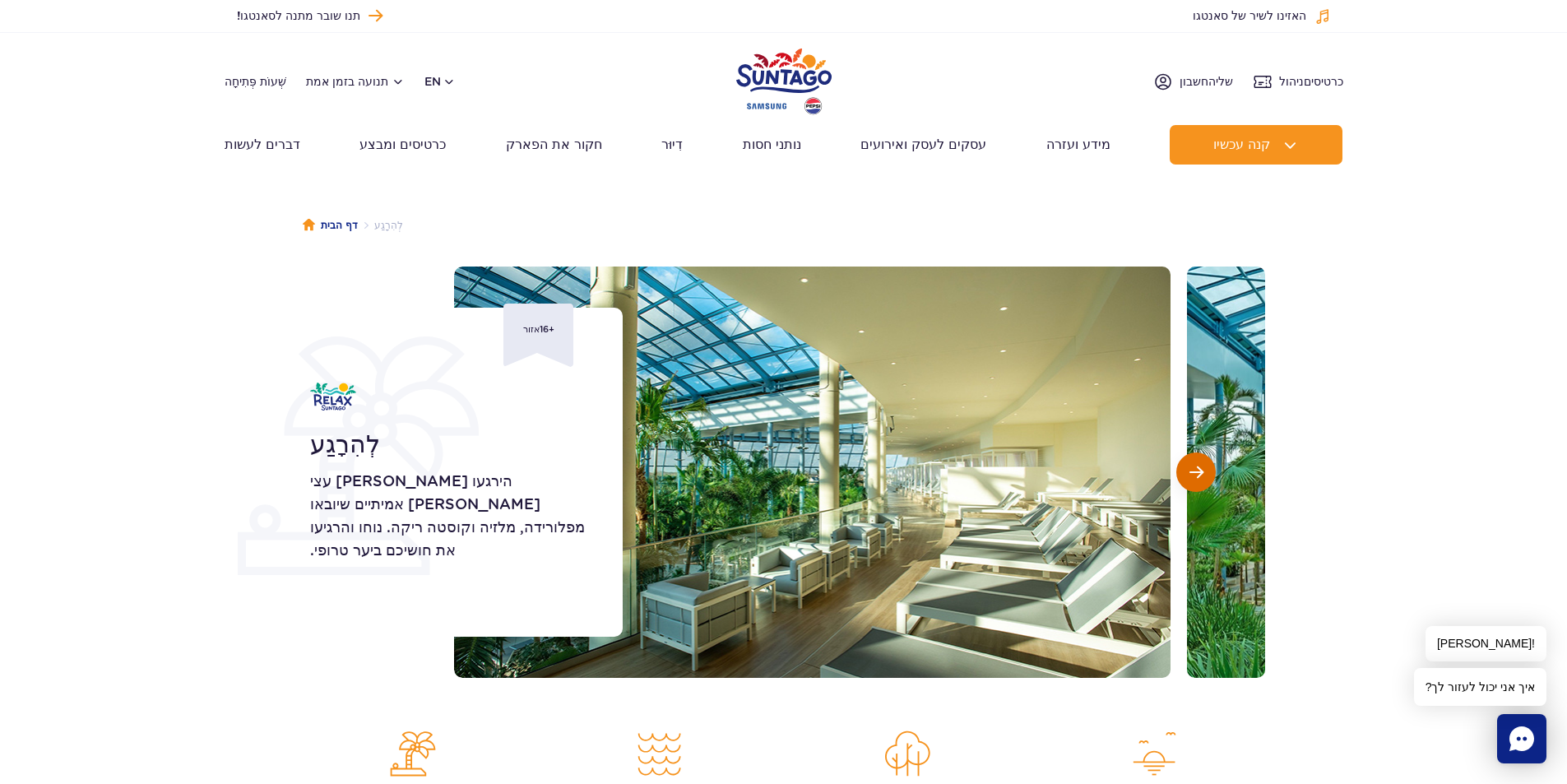
click at [1191, 479] on span "השקופית הבאה" at bounding box center [1197, 472] width 14 height 15
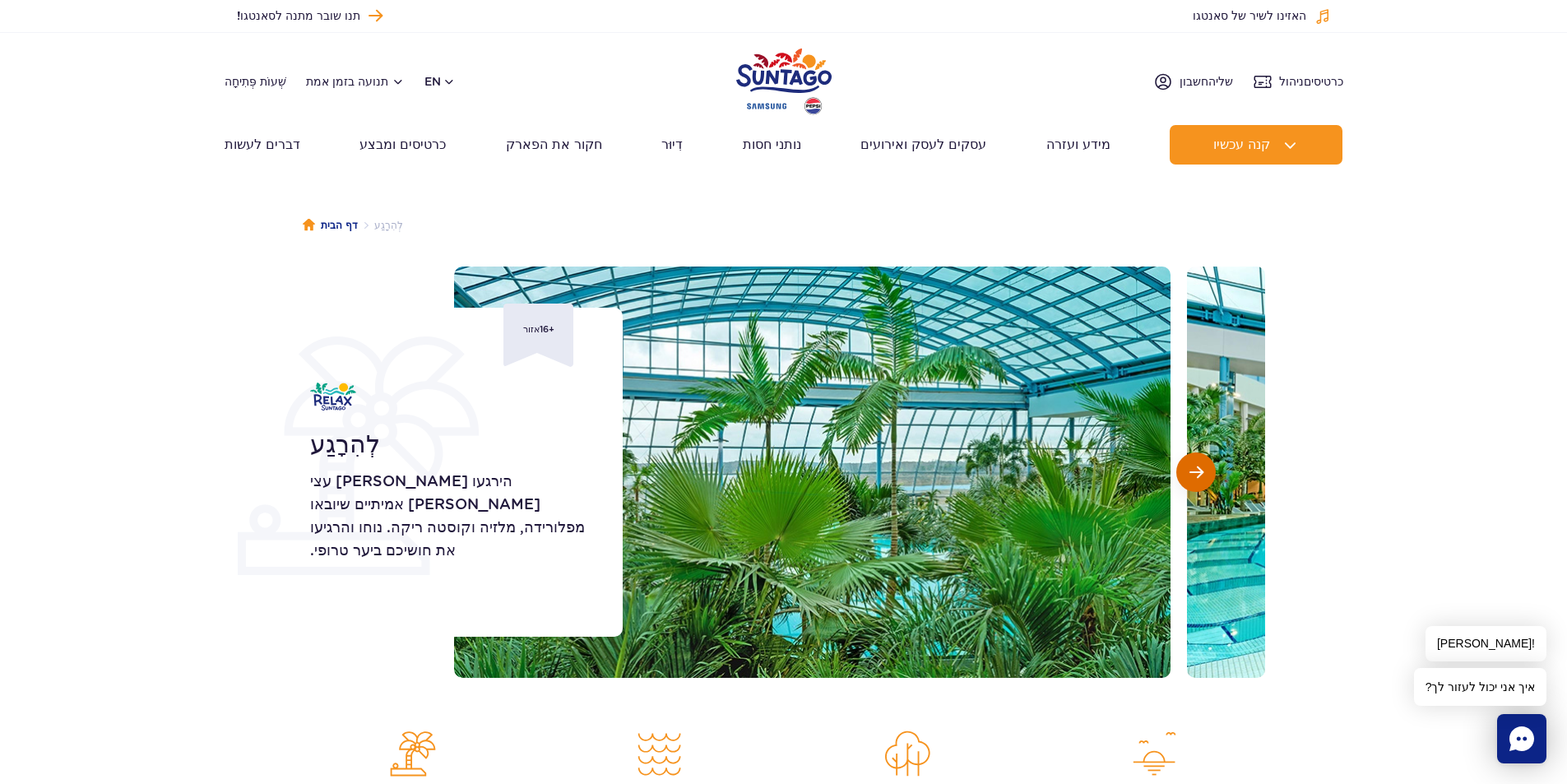
click at [1191, 479] on span "השקופית הבאה" at bounding box center [1197, 472] width 14 height 15
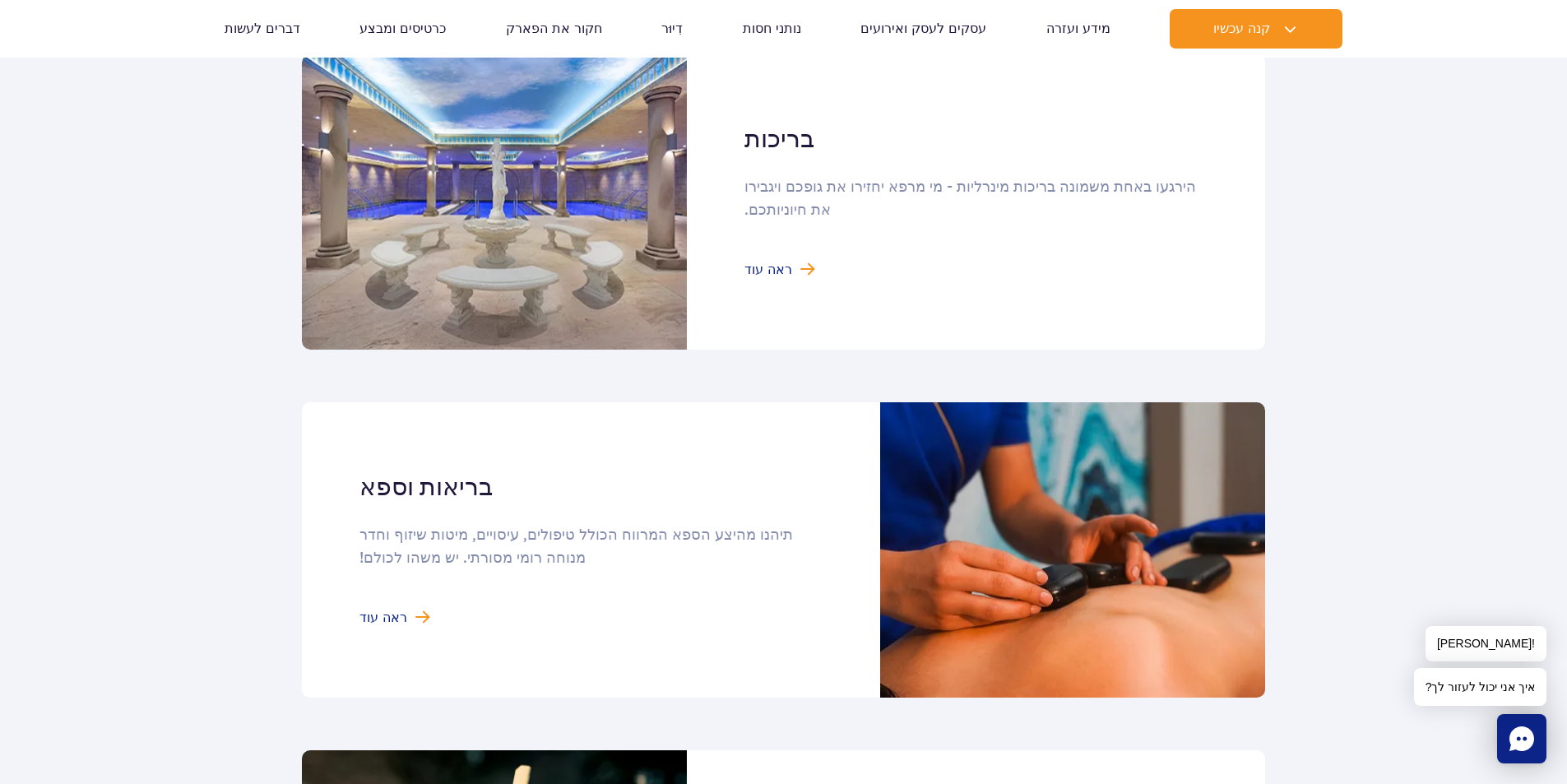
scroll to position [1152, 0]
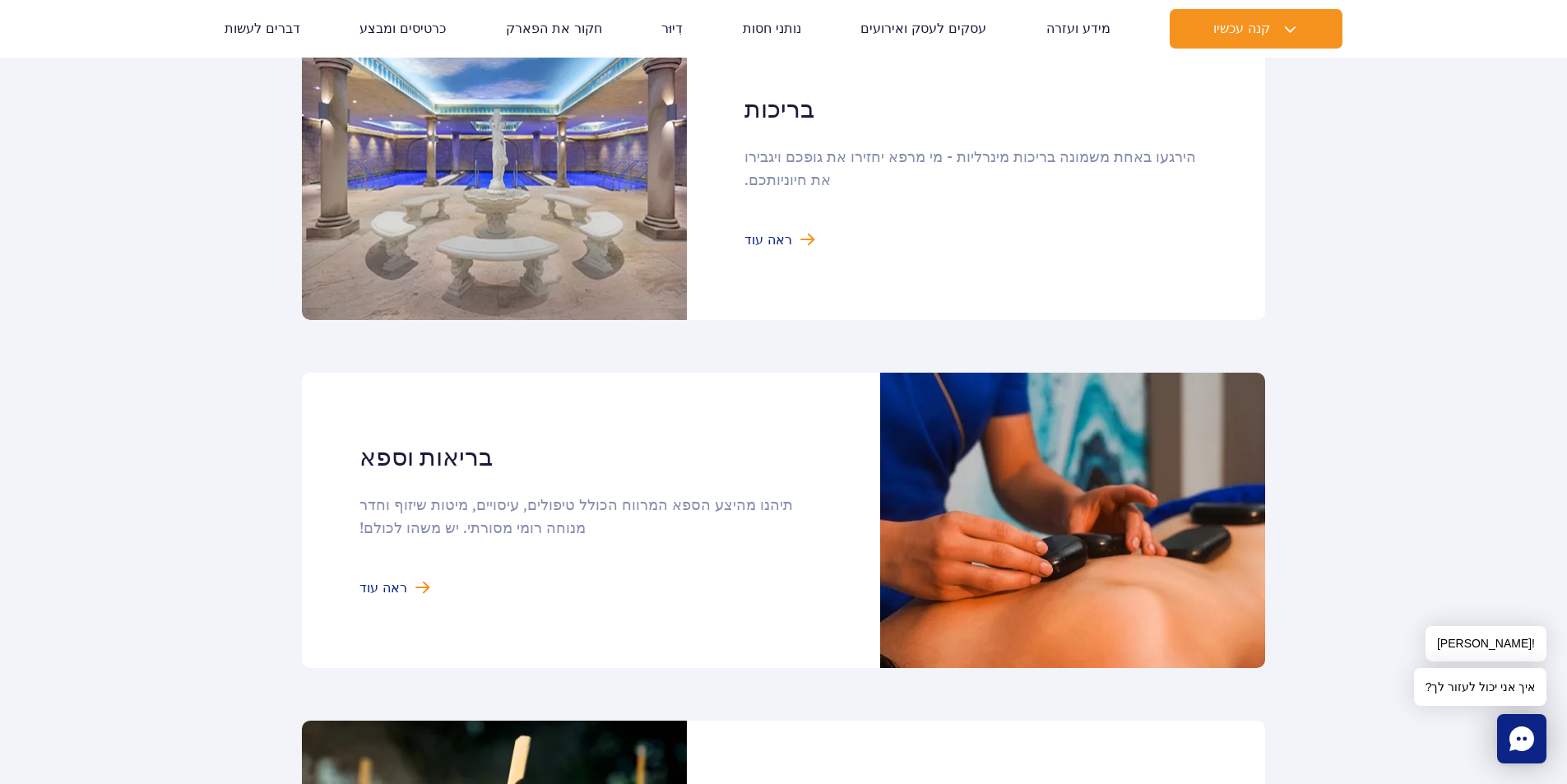
click at [793, 229] on link at bounding box center [784, 172] width 964 height 295
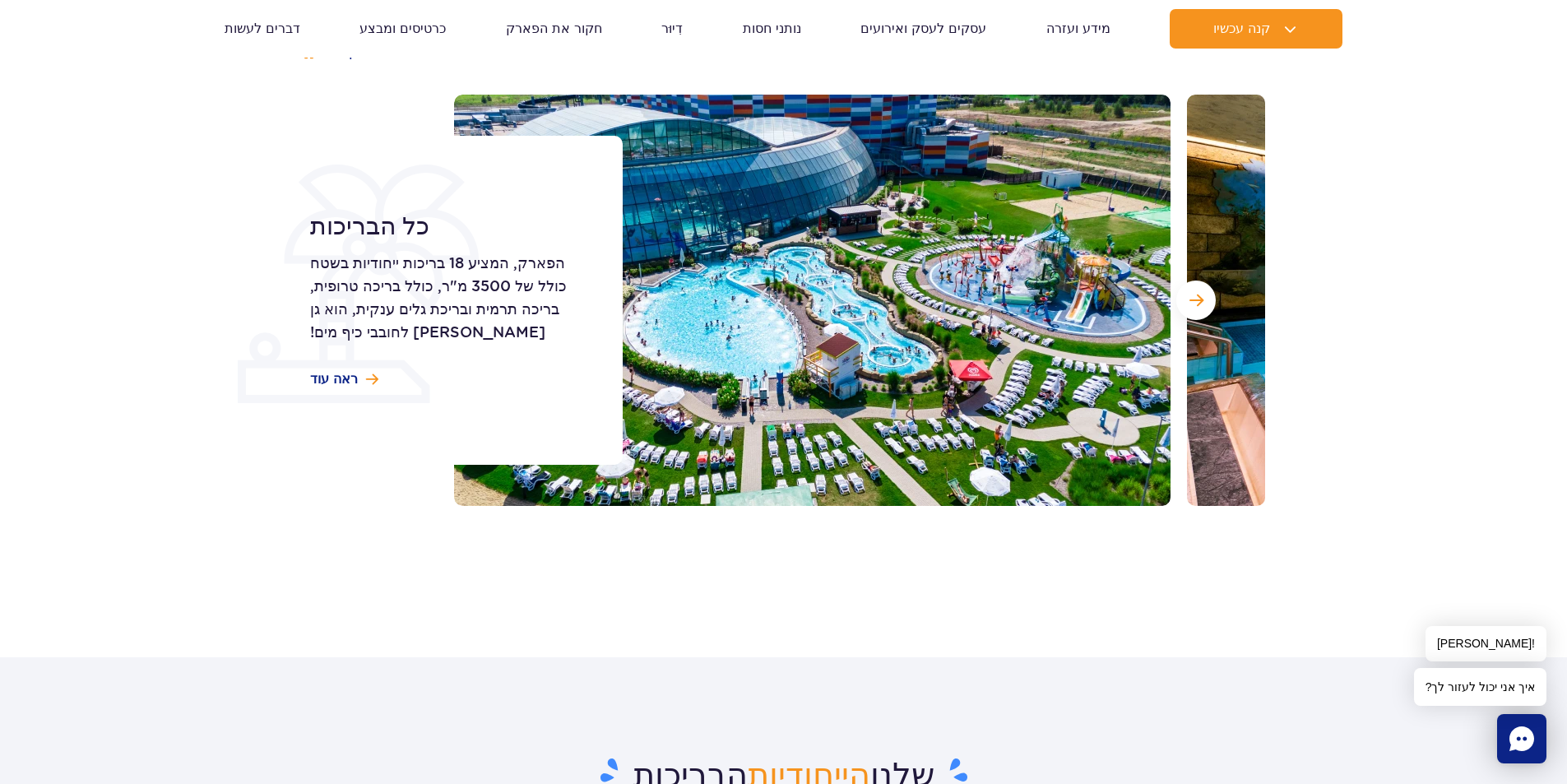
scroll to position [165, 0]
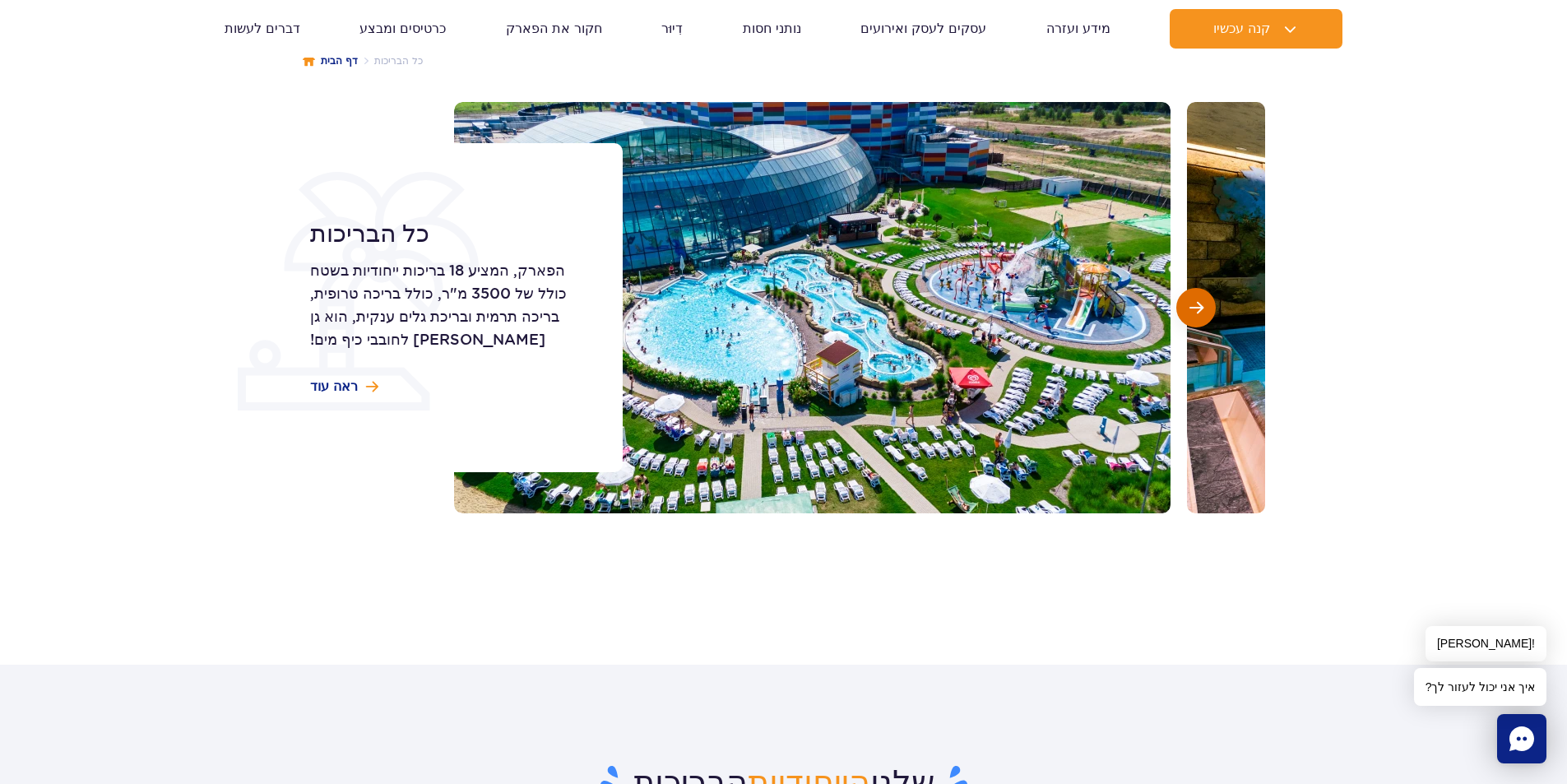
click at [1194, 311] on span "השקופית הבאה" at bounding box center [1197, 307] width 14 height 15
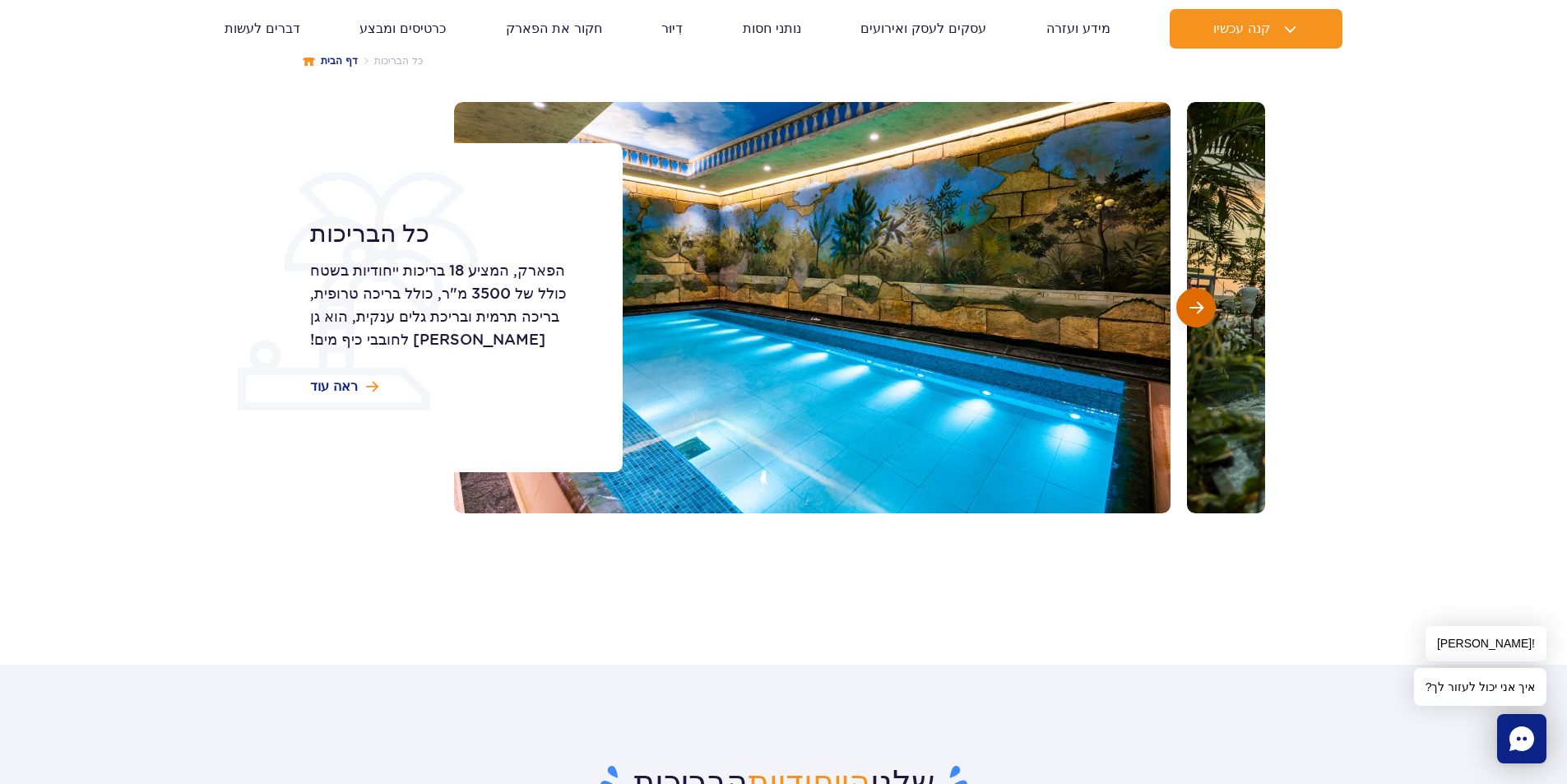
click at [1194, 311] on span "השקופית הבאה" at bounding box center [1197, 307] width 14 height 15
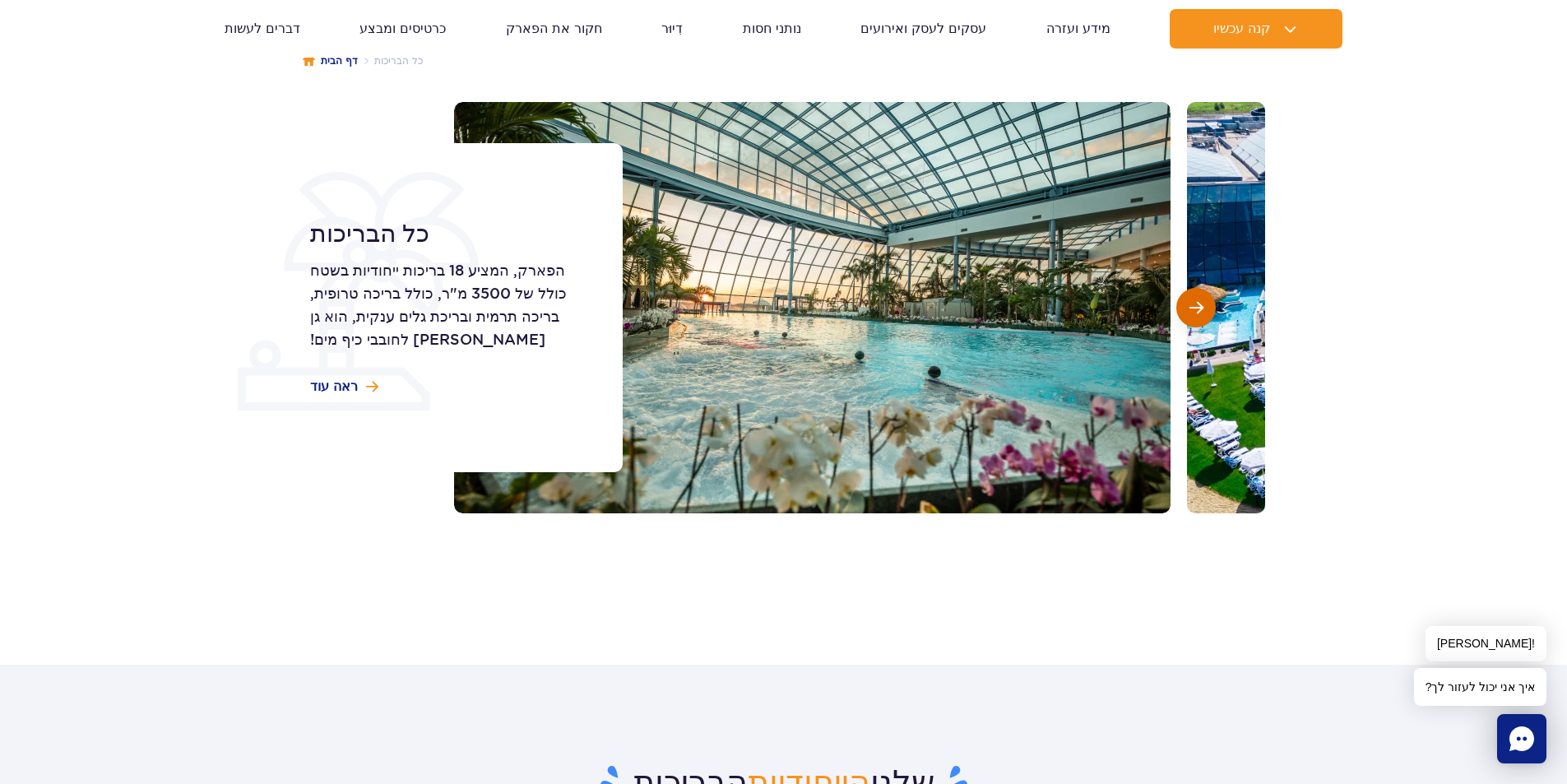
click at [1194, 311] on span "השקופית הבאה" at bounding box center [1197, 307] width 14 height 15
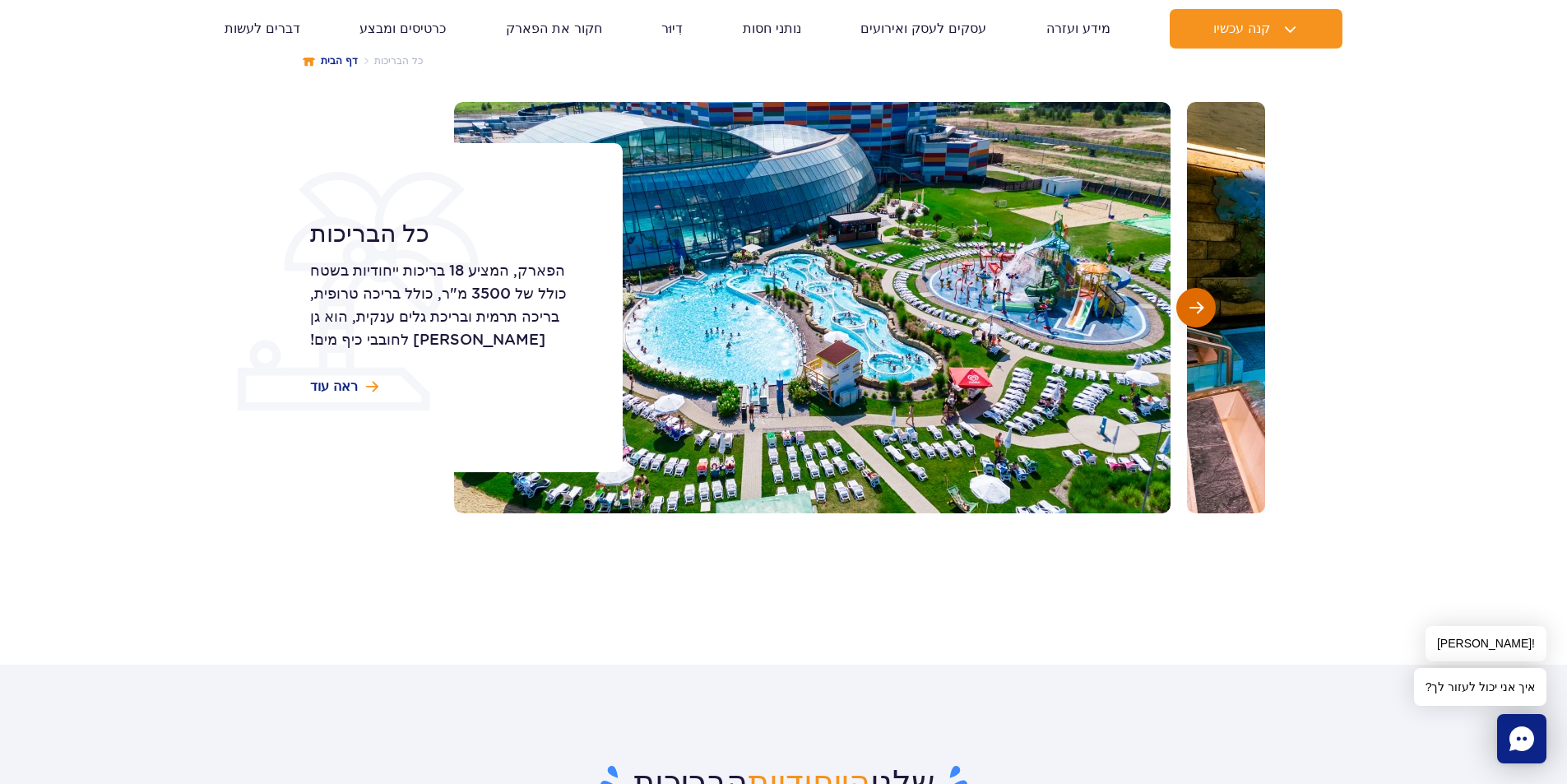
click at [1194, 311] on span "השקופית הבאה" at bounding box center [1197, 307] width 14 height 15
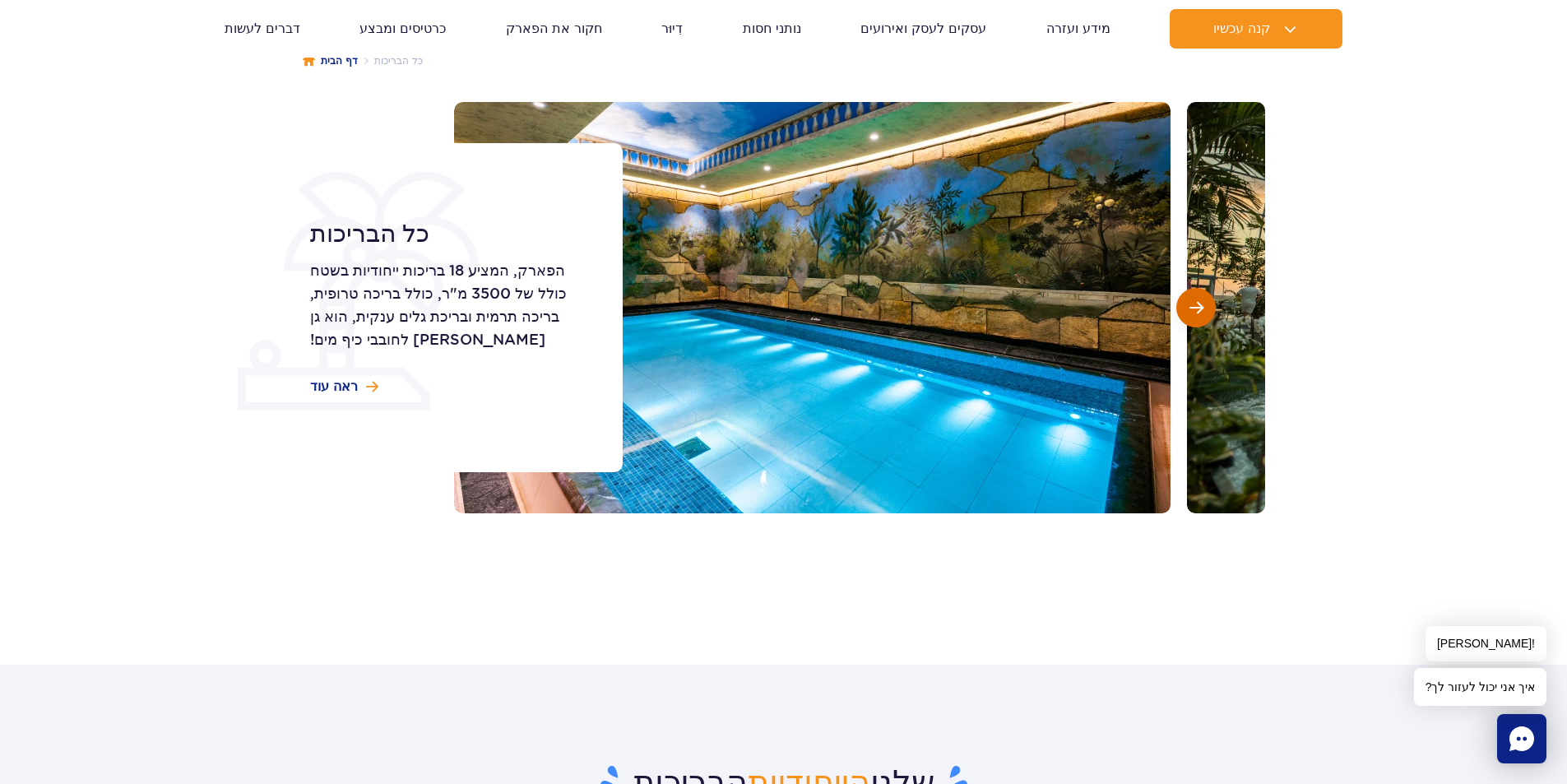
click at [1194, 311] on span "השקופית הבאה" at bounding box center [1197, 307] width 14 height 15
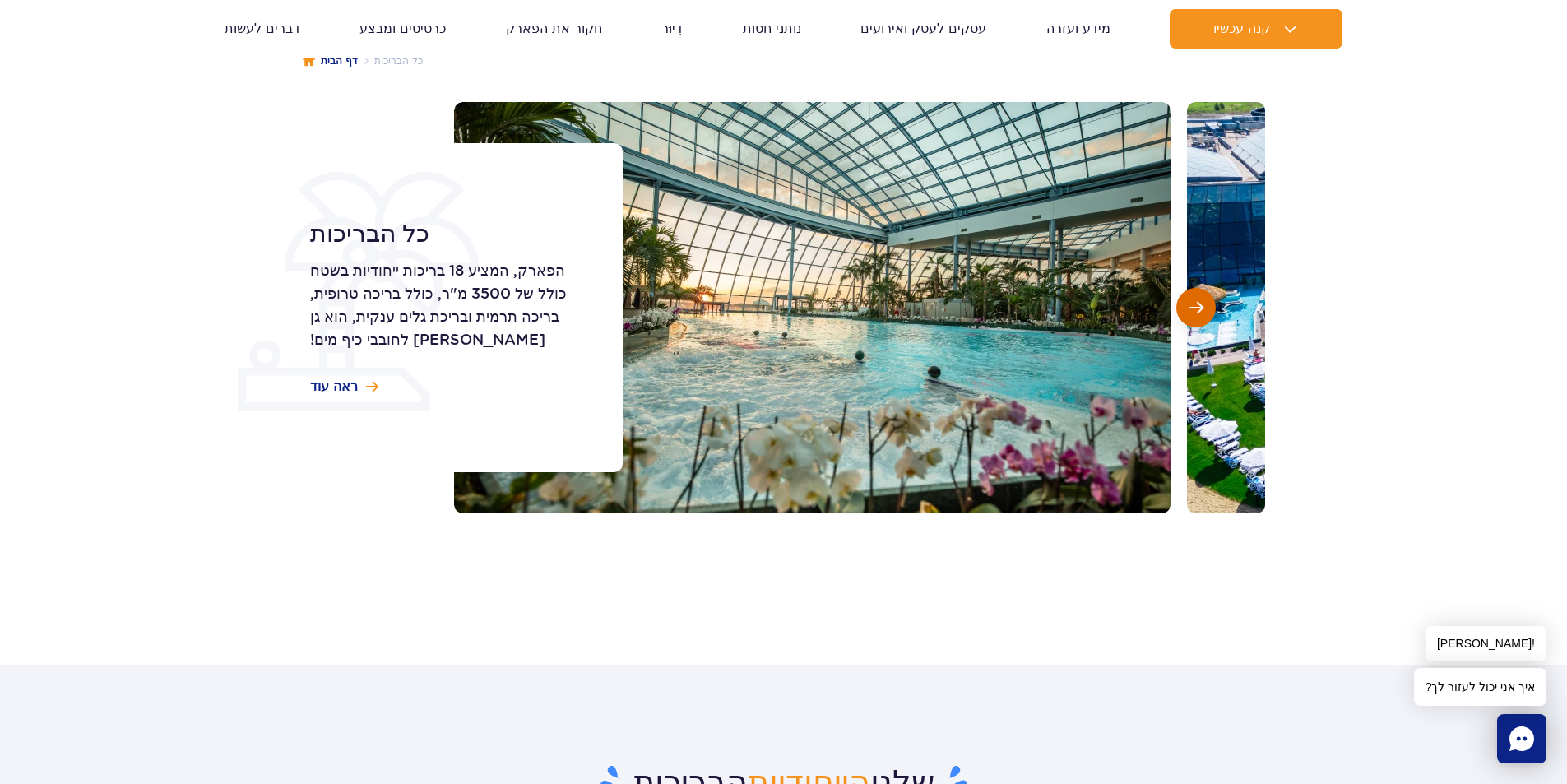
click at [1194, 311] on span "השקופית הבאה" at bounding box center [1197, 307] width 14 height 15
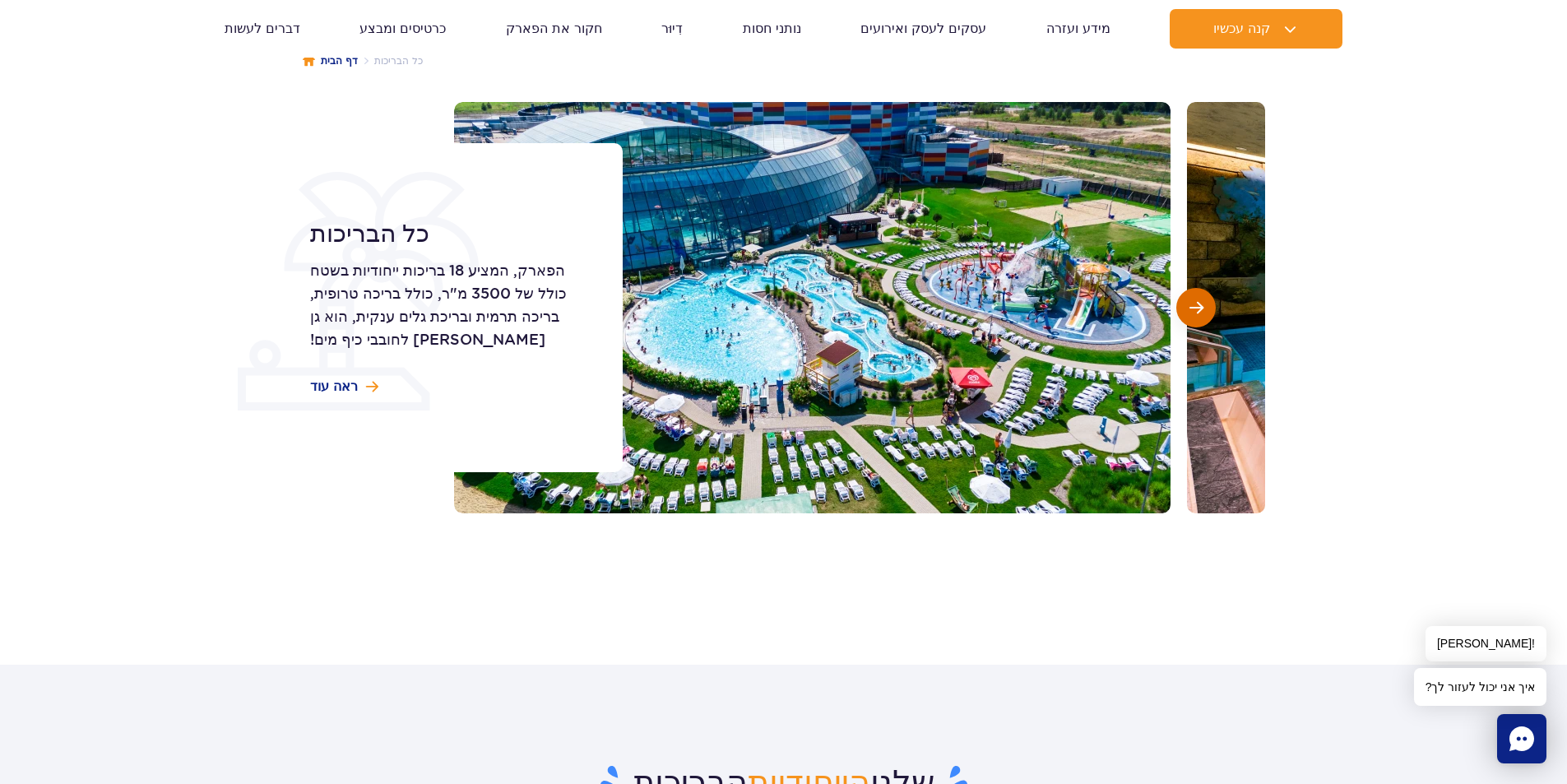
click at [1194, 311] on span "השקופית הבאה" at bounding box center [1197, 307] width 14 height 15
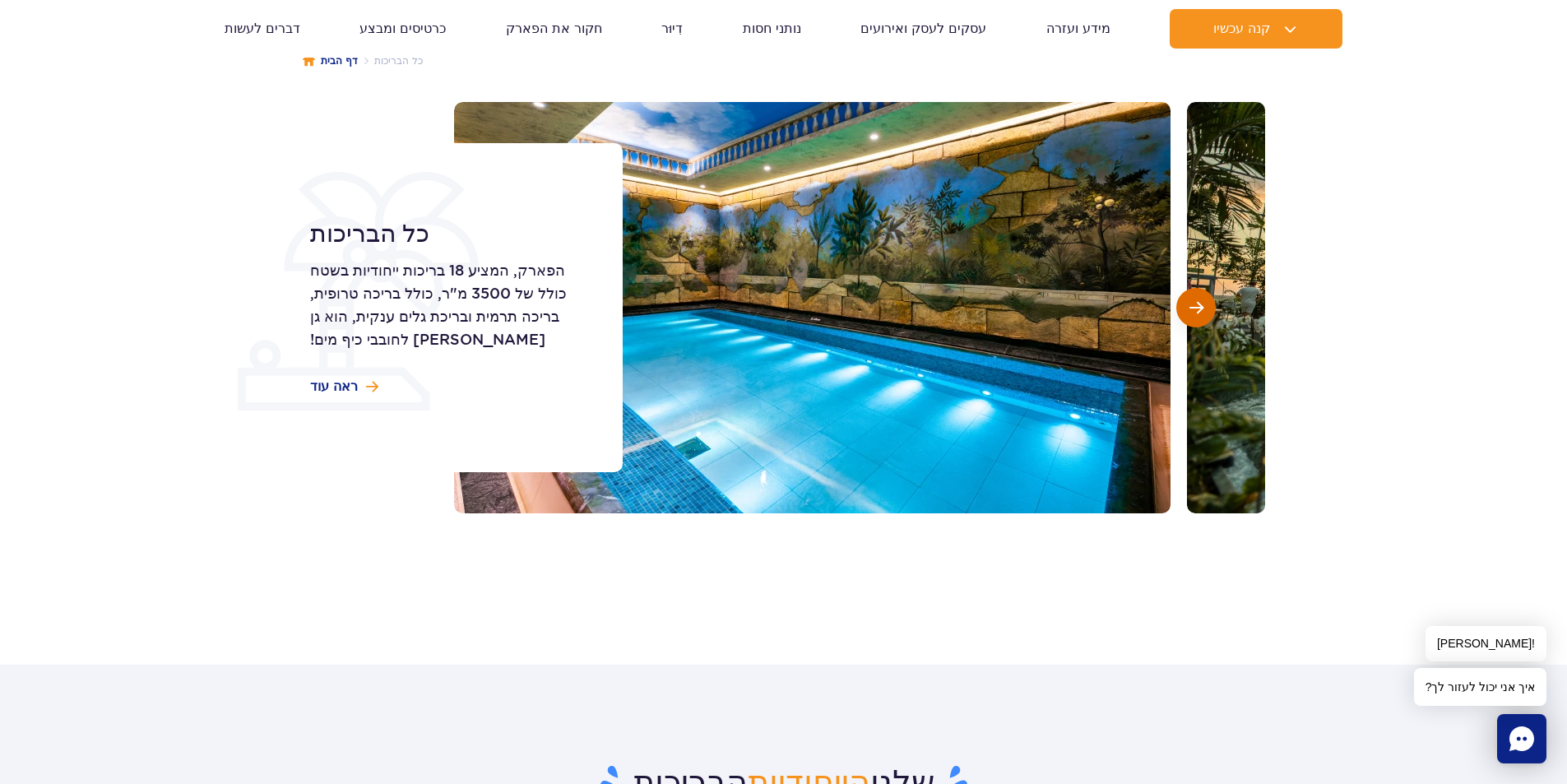
click at [1194, 311] on span "השקופית הבאה" at bounding box center [1197, 307] width 14 height 15
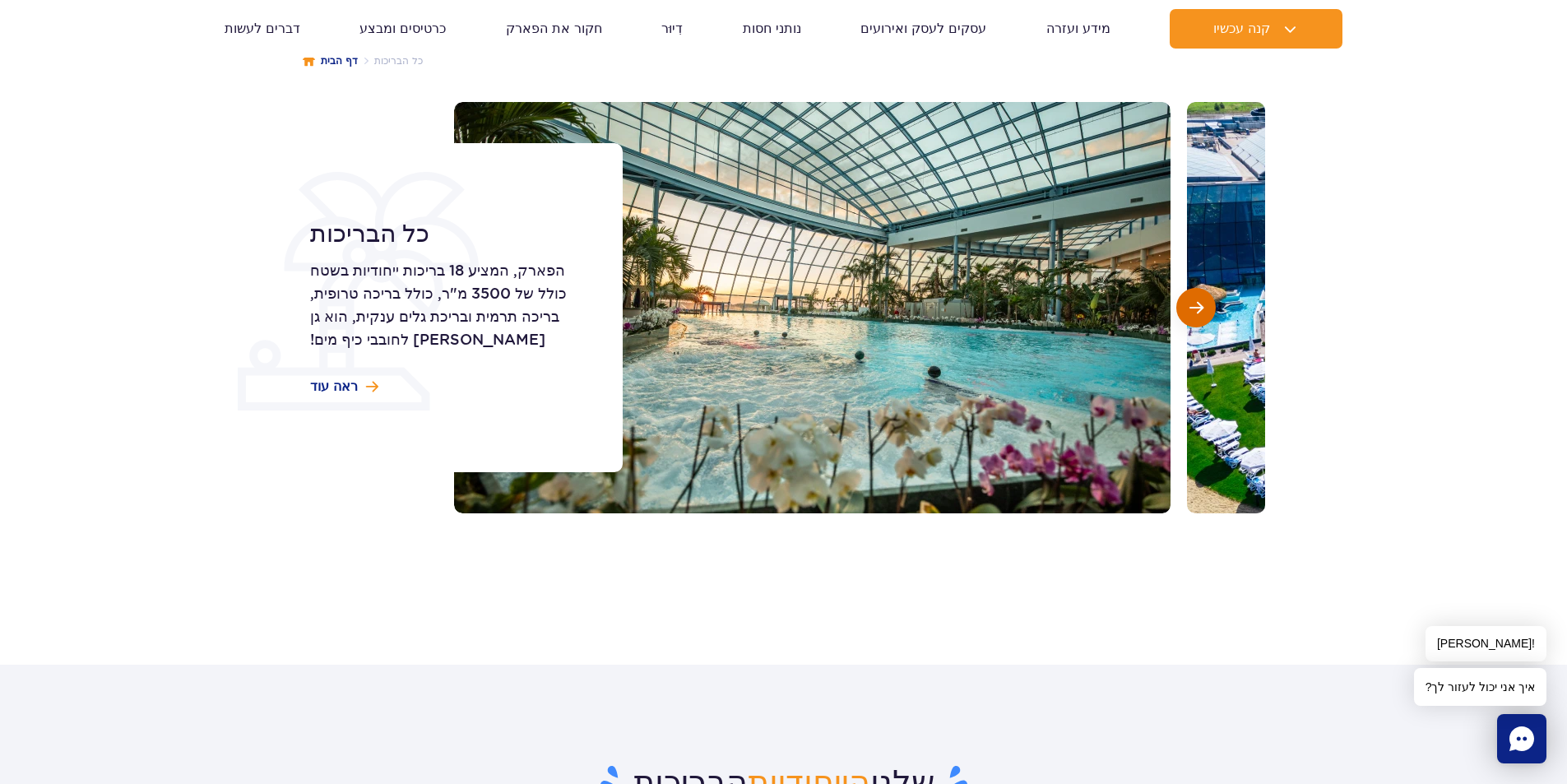
click at [1194, 311] on span "השקופית הבאה" at bounding box center [1197, 307] width 14 height 15
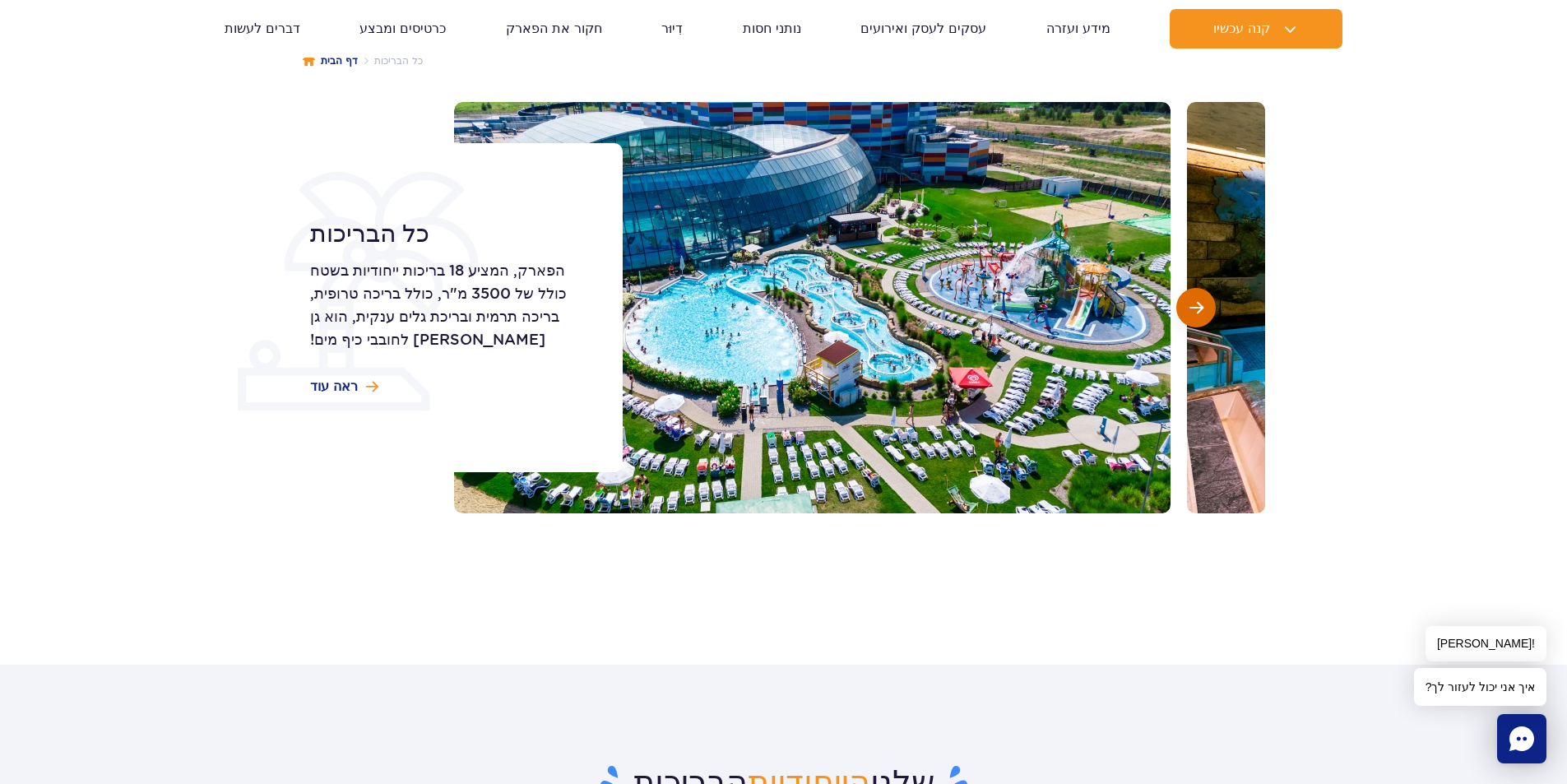
click at [1194, 311] on span "השקופית הבאה" at bounding box center [1197, 307] width 14 height 15
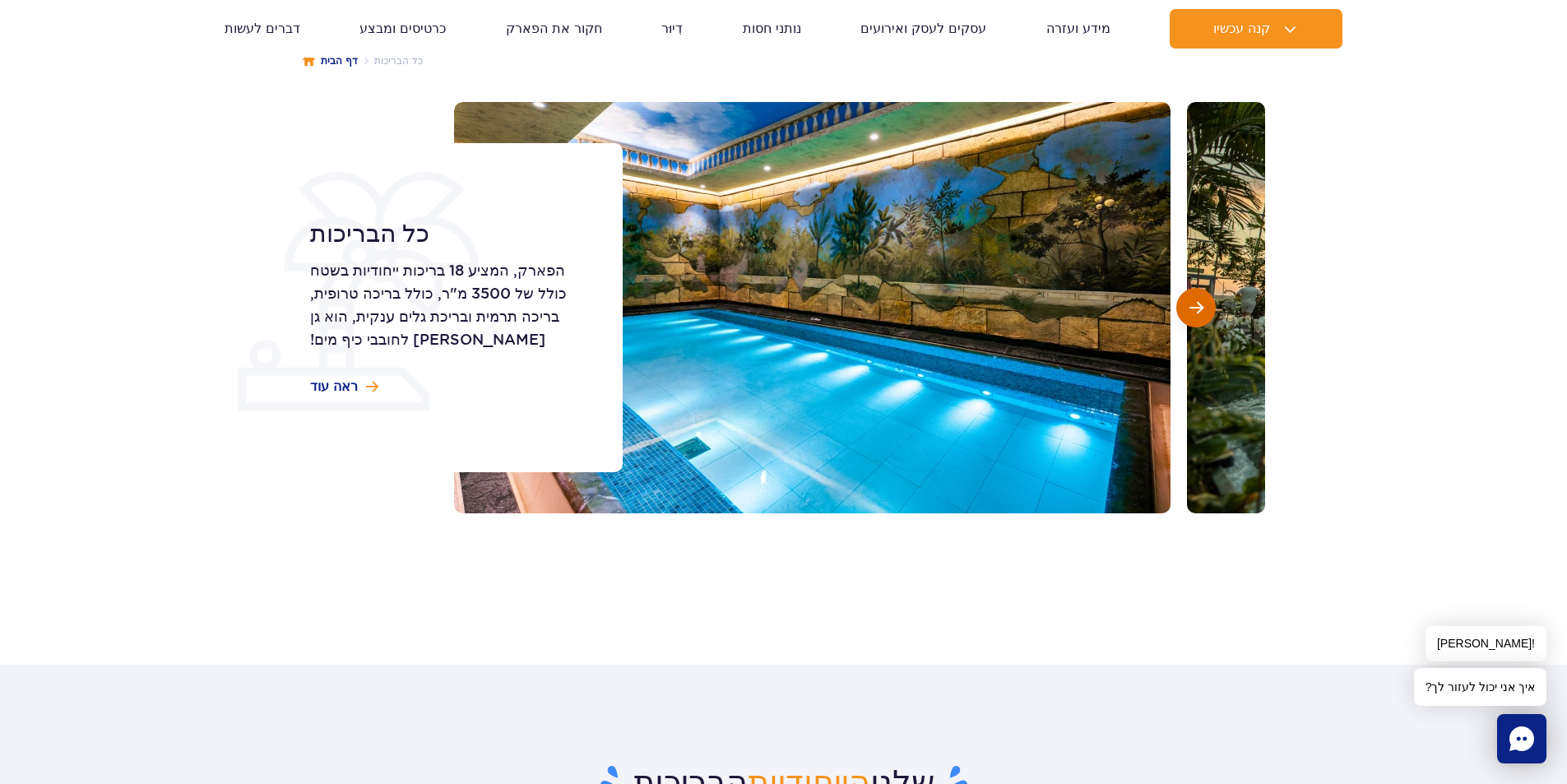
click at [1194, 311] on span "השקופית הבאה" at bounding box center [1197, 307] width 14 height 15
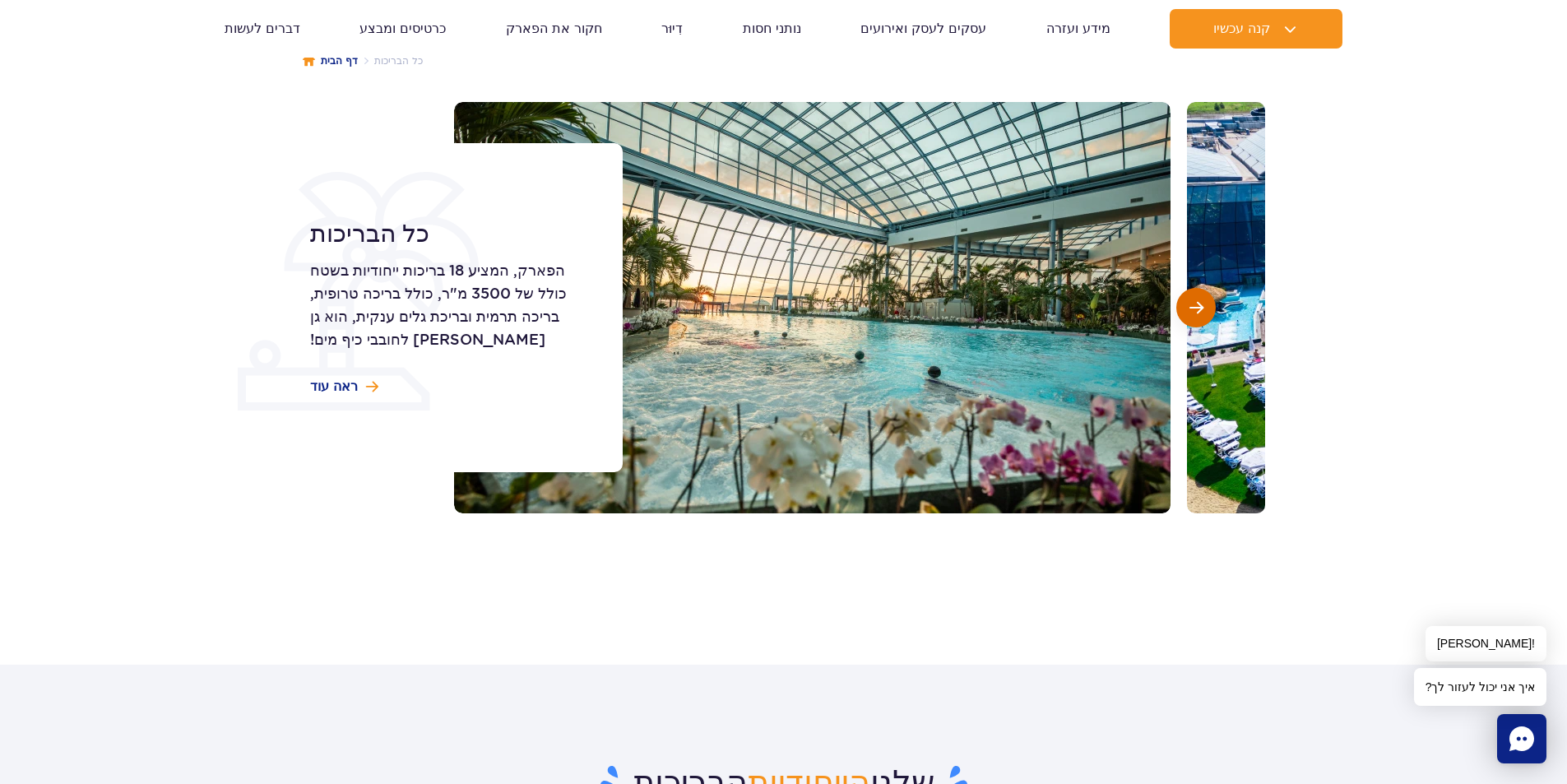
click at [1194, 311] on span "השקופית הבאה" at bounding box center [1197, 307] width 14 height 15
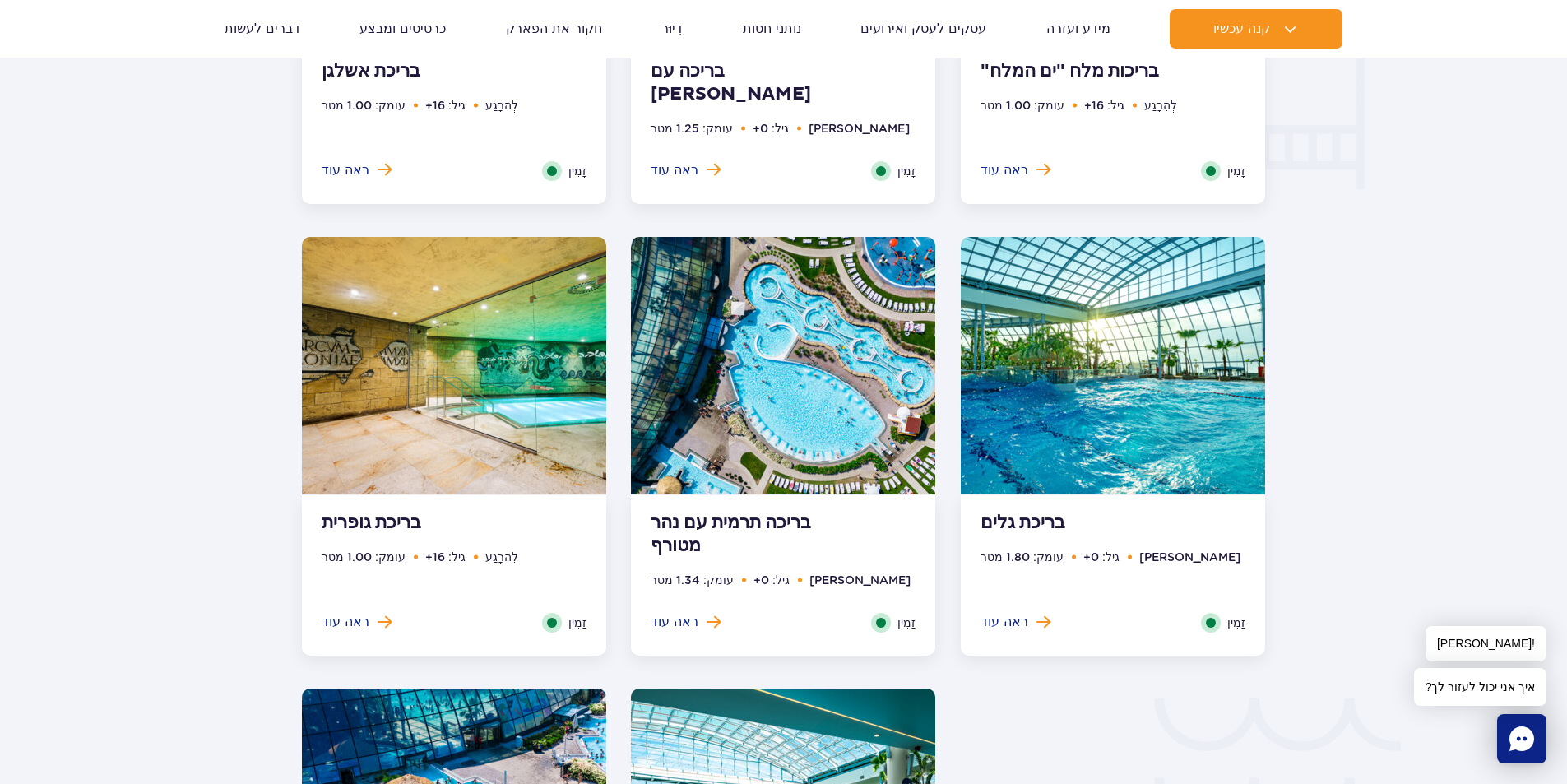
scroll to position [2138, 0]
click at [342, 616] on font "ראה עוד" at bounding box center [346, 622] width 48 height 15
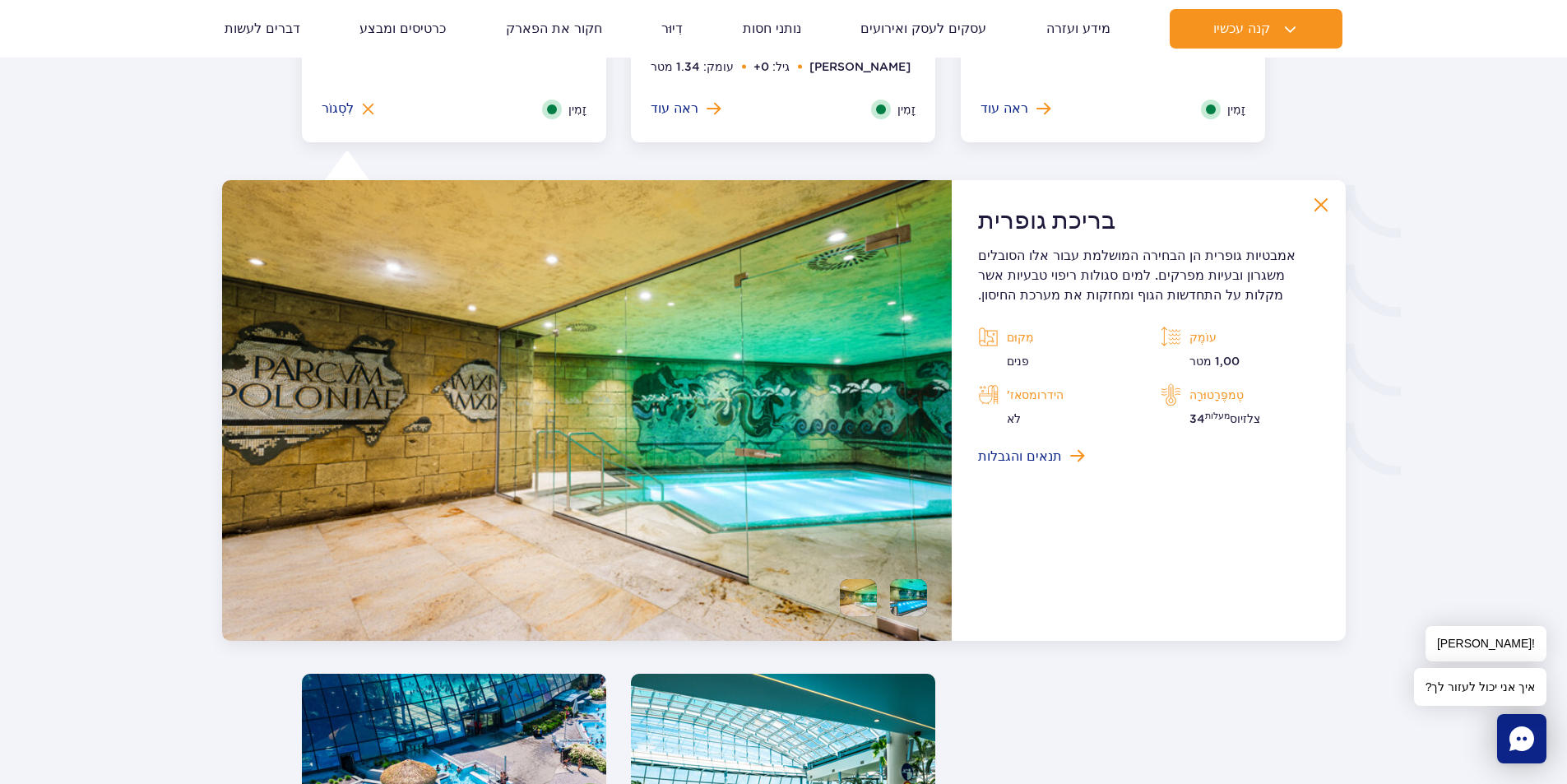
scroll to position [2733, 0]
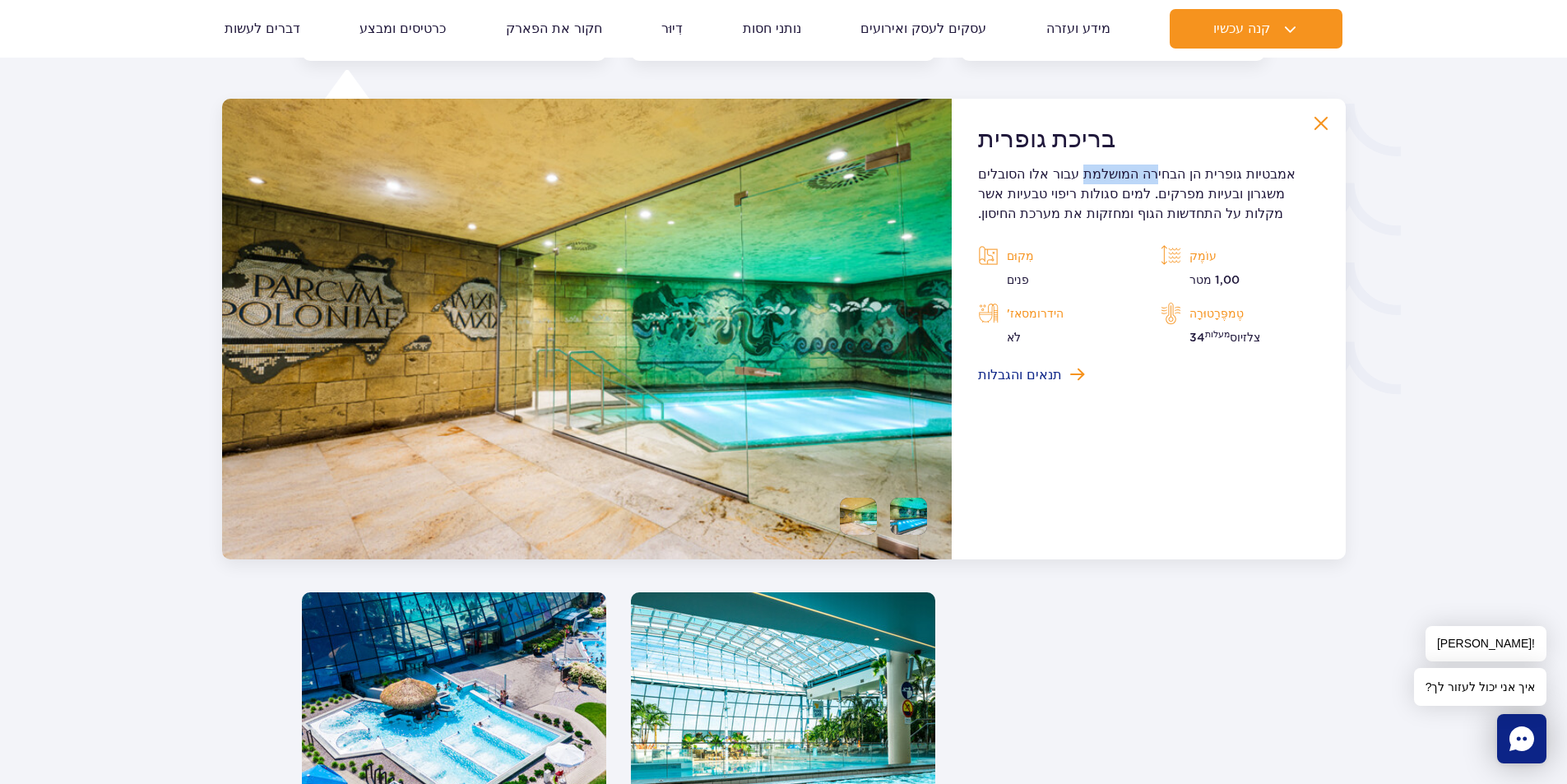
drag, startPoint x: 1196, startPoint y: 171, endPoint x: 1136, endPoint y: 171, distance: 60.0
click at [1136, 171] on font "אמבטיות גופרית הן הבחירה המושלמת עבור אלו הסובלים משגרון ובעיות מפרקים. למים סג…" at bounding box center [1137, 194] width 317 height 55
click at [1004, 376] on font "תנאים והגבלות" at bounding box center [1020, 375] width 84 height 13
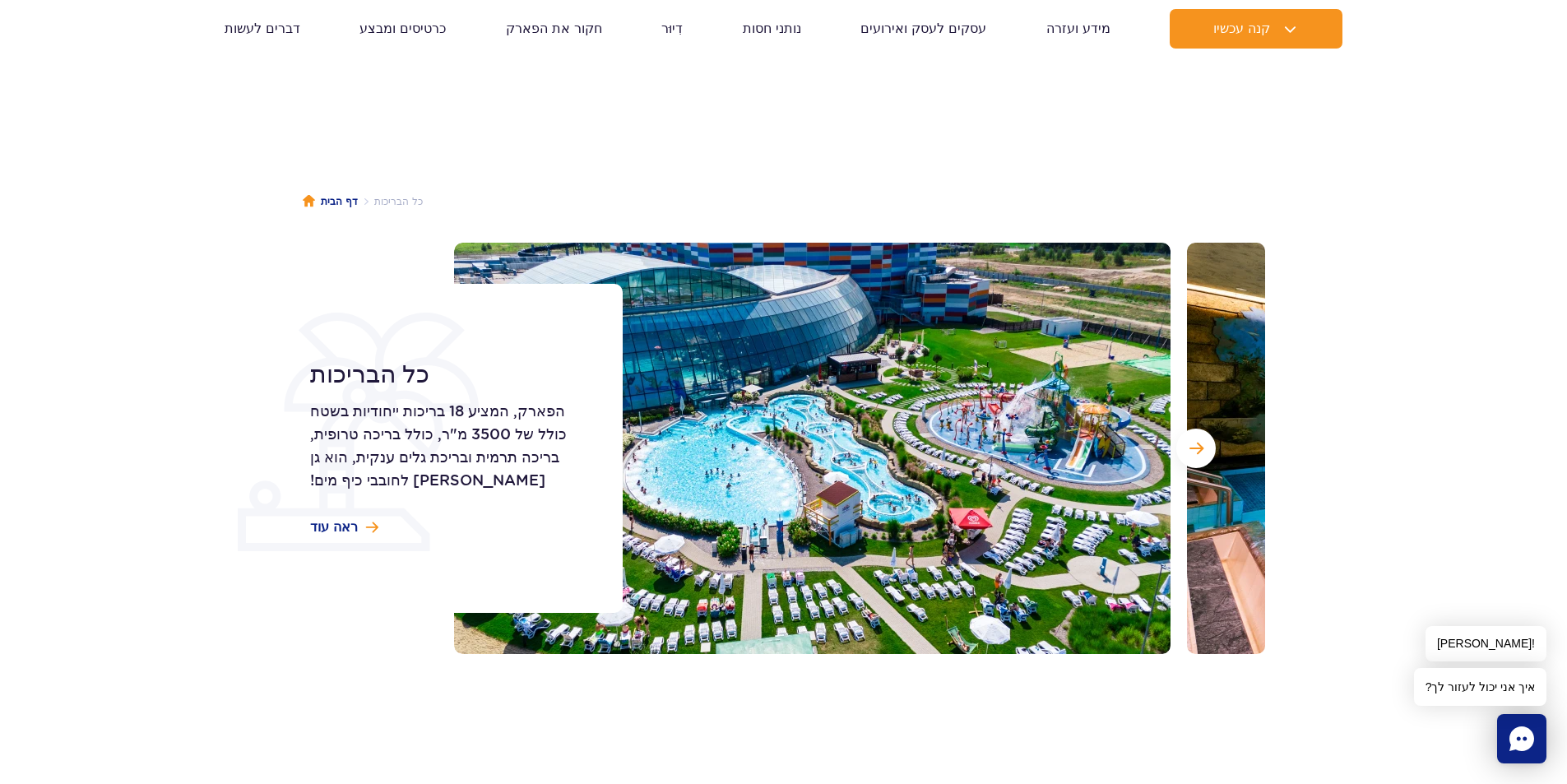
scroll to position [0, 0]
